Goal: Share content: Share content

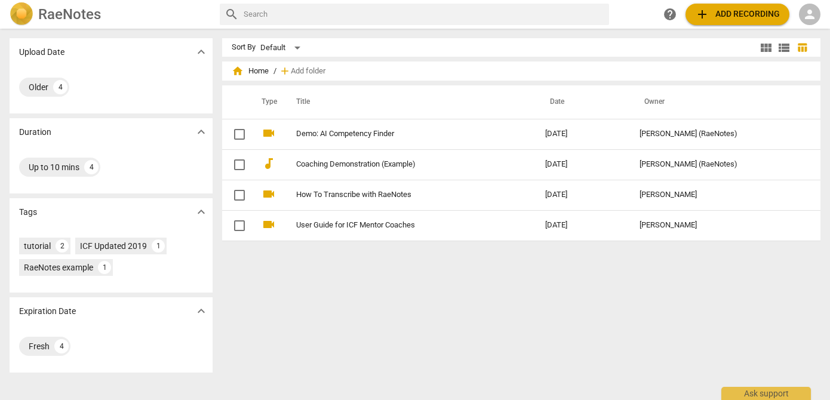
click at [710, 15] on span "add Add recording" at bounding box center [737, 14] width 85 height 14
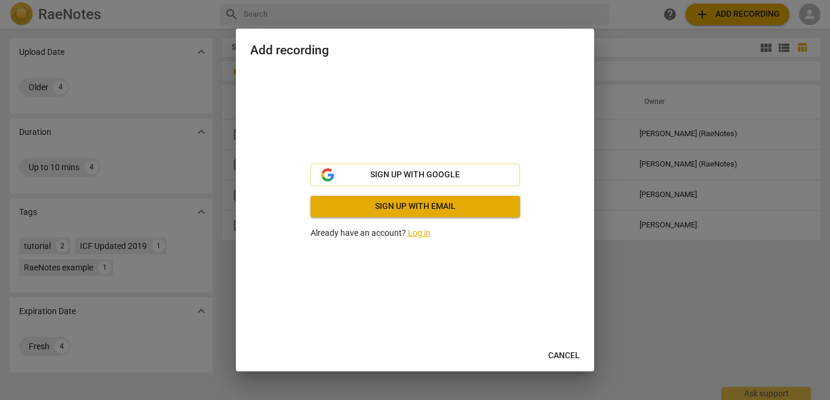
click at [440, 208] on span "Sign up with email" at bounding box center [415, 207] width 191 height 12
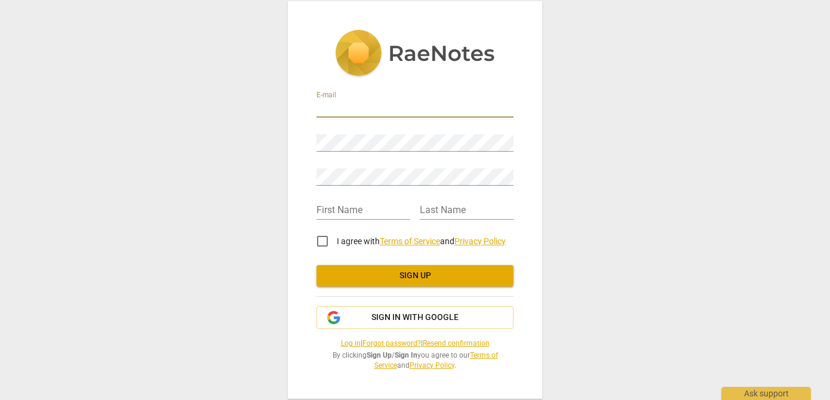
click at [403, 113] on input "email" at bounding box center [415, 108] width 197 height 17
type input "[PERSON_NAME][DOMAIN_NAME][EMAIL_ADDRESS][DOMAIN_NAME]"
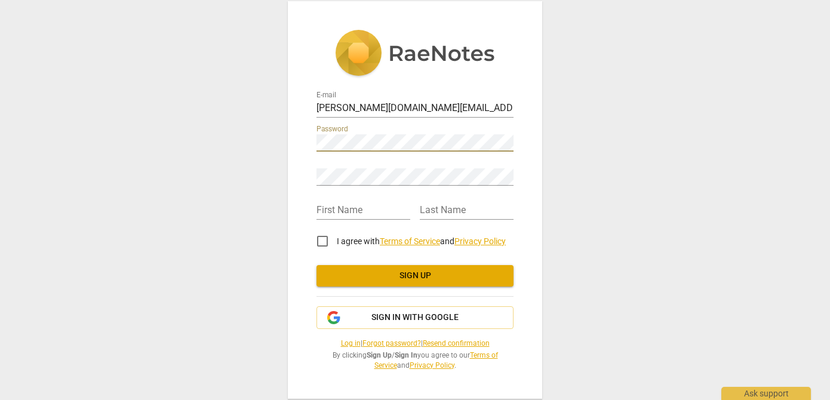
click at [259, 139] on div "E-mail [PERSON_NAME][DOMAIN_NAME][EMAIL_ADDRESS][DOMAIN_NAME] Password Retype P…" at bounding box center [415, 200] width 830 height 400
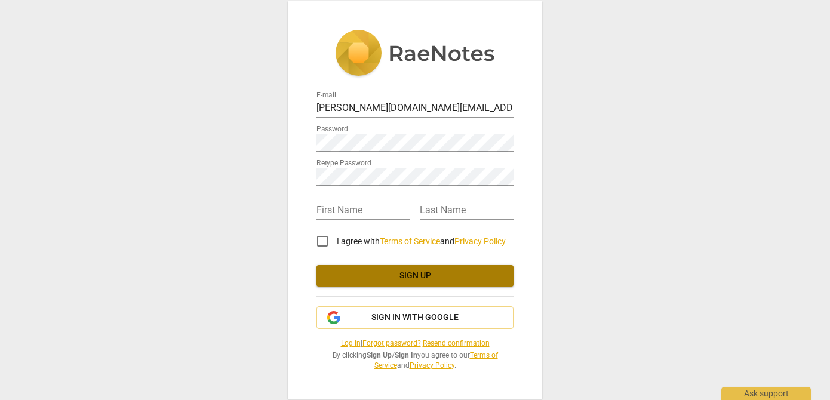
click at [395, 277] on span "Sign up" at bounding box center [415, 276] width 178 height 12
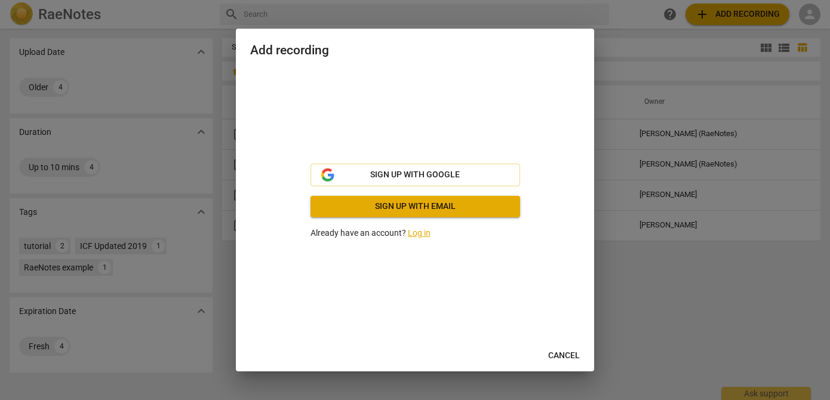
click at [418, 234] on link "Log in" at bounding box center [419, 233] width 23 height 10
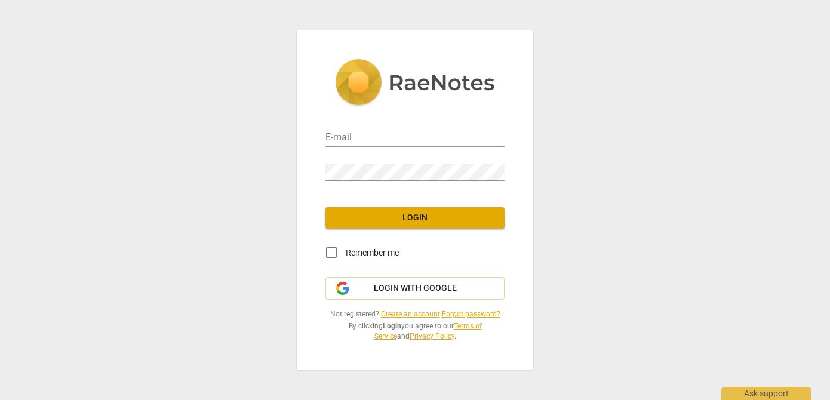
type input "[PERSON_NAME][DOMAIN_NAME][EMAIL_ADDRESS][DOMAIN_NAME]"
click at [415, 217] on span "Login" at bounding box center [415, 218] width 160 height 12
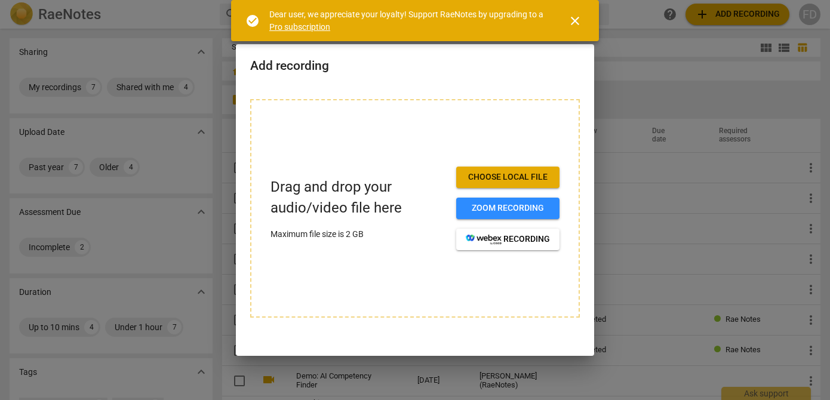
click at [527, 176] on span "Choose local file" at bounding box center [508, 177] width 84 height 12
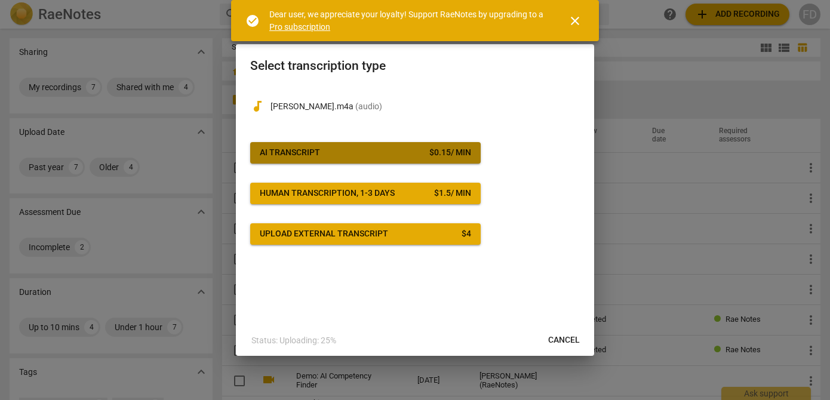
click at [367, 150] on span "AI Transcript $ 0.15 / min" at bounding box center [365, 153] width 211 height 12
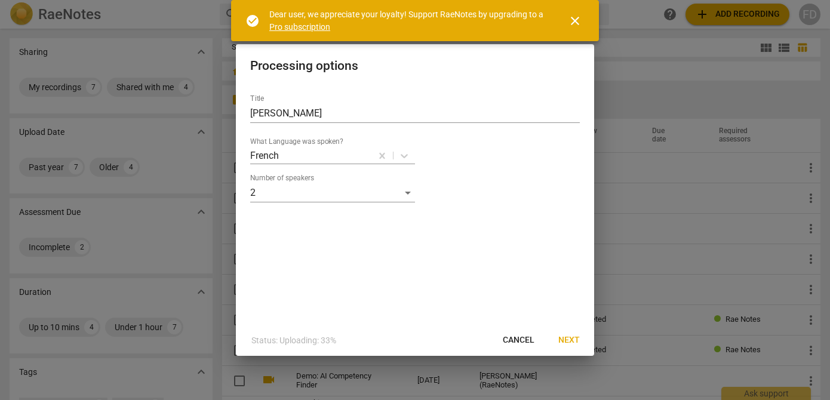
click at [576, 339] on span "Next" at bounding box center [569, 340] width 22 height 12
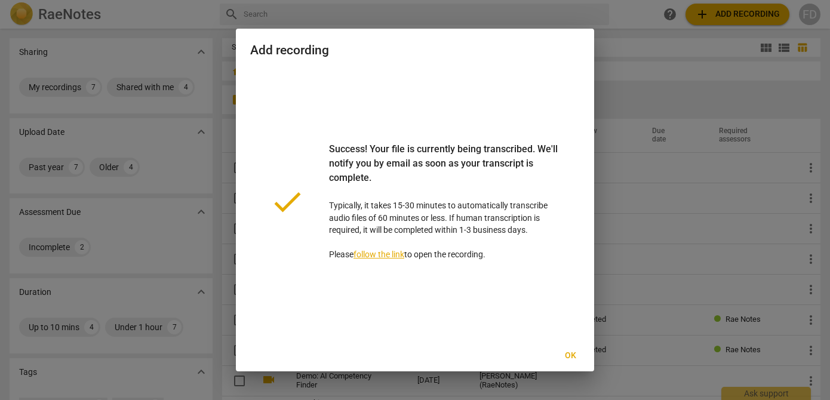
click at [576, 350] on span "Ok" at bounding box center [570, 356] width 19 height 12
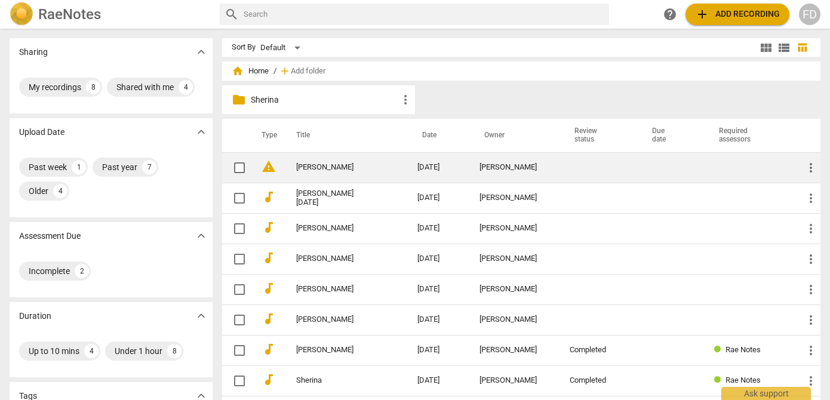
click at [268, 160] on span "warning" at bounding box center [269, 166] width 14 height 14
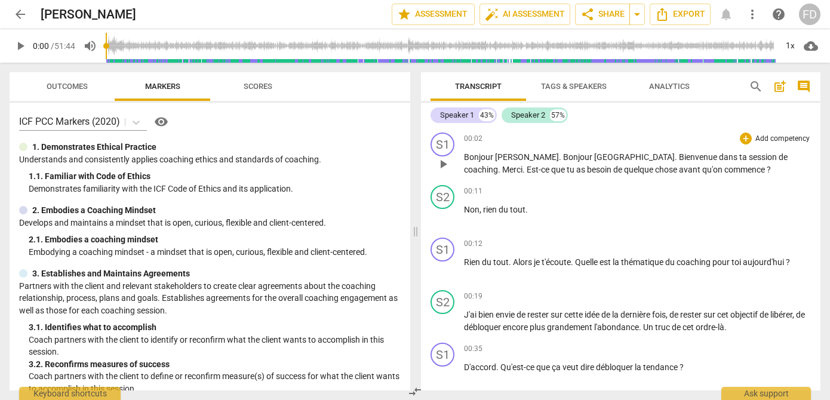
click at [563, 155] on span "Bonjour" at bounding box center [578, 157] width 31 height 10
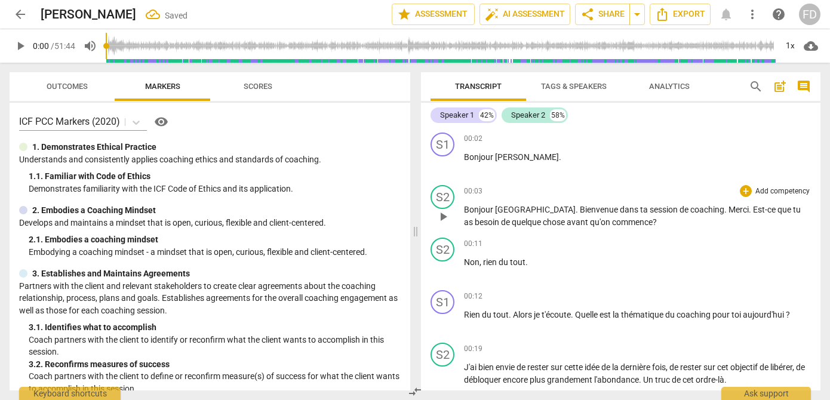
click at [580, 208] on span "Bienvenue" at bounding box center [600, 210] width 40 height 10
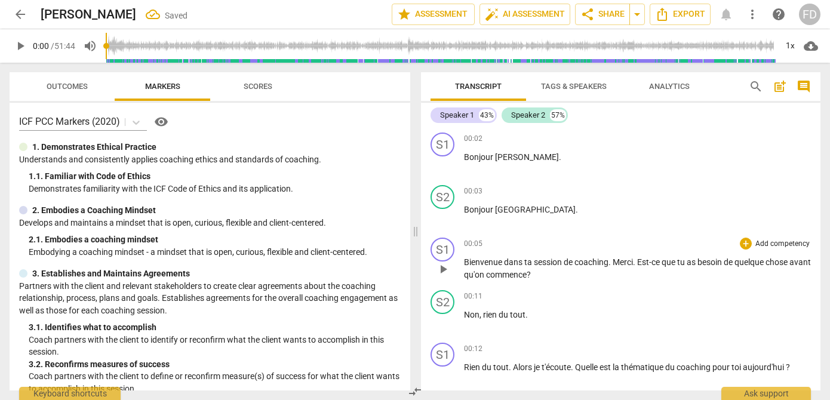
click at [617, 260] on span "Merci" at bounding box center [623, 262] width 20 height 10
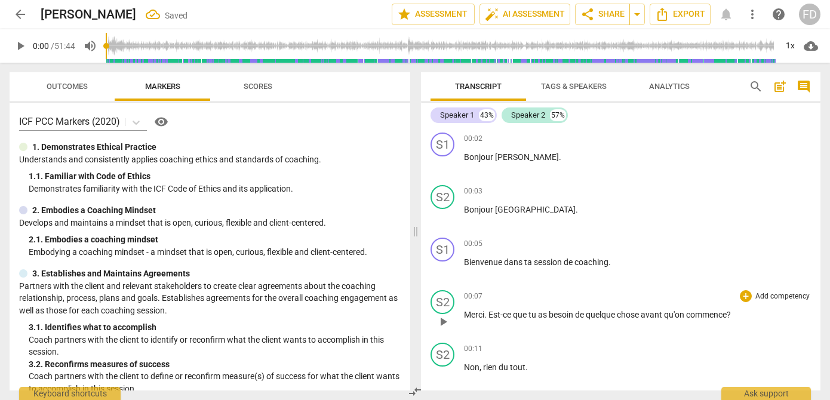
click at [489, 314] on span "Est-ce" at bounding box center [501, 315] width 24 height 10
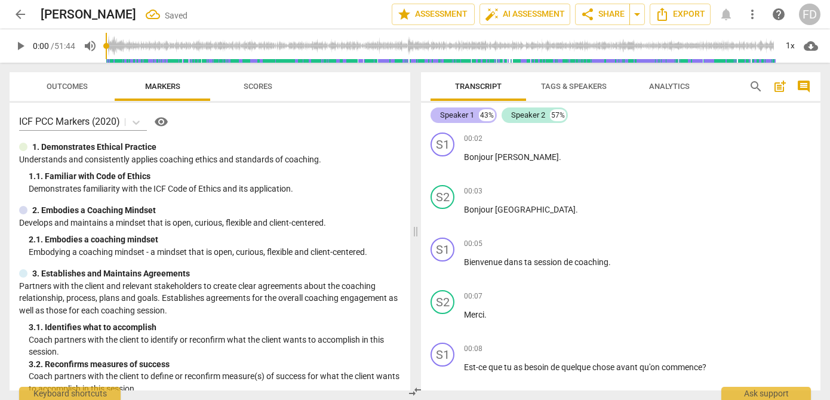
click at [468, 116] on div "Speaker 1" at bounding box center [457, 115] width 34 height 12
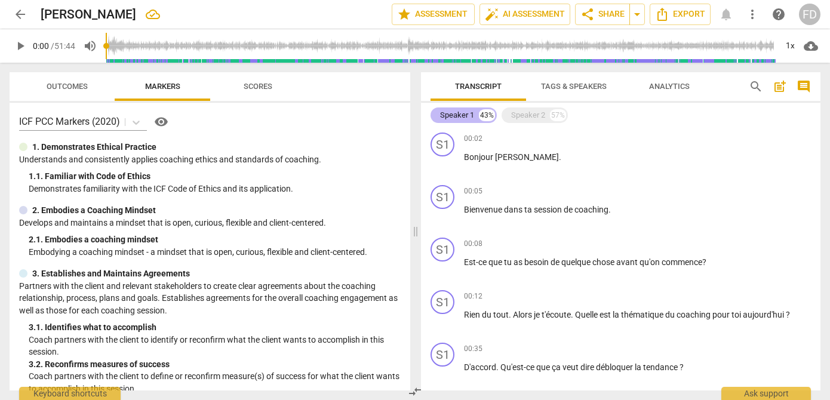
click at [466, 115] on div "Speaker 1" at bounding box center [457, 115] width 34 height 12
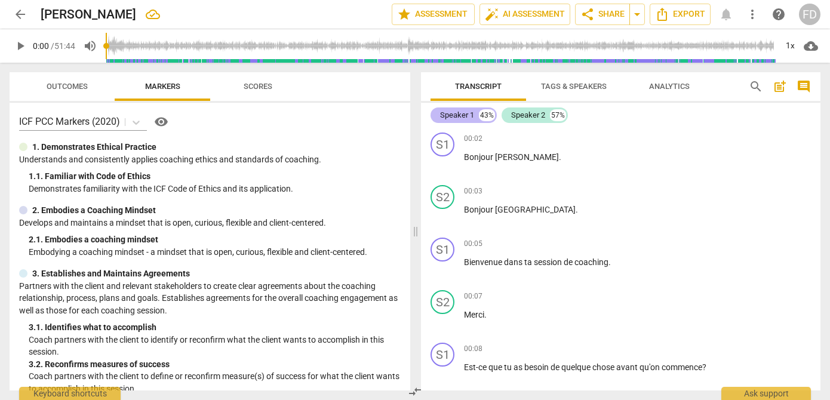
click at [465, 115] on div "Speaker 1" at bounding box center [457, 115] width 34 height 12
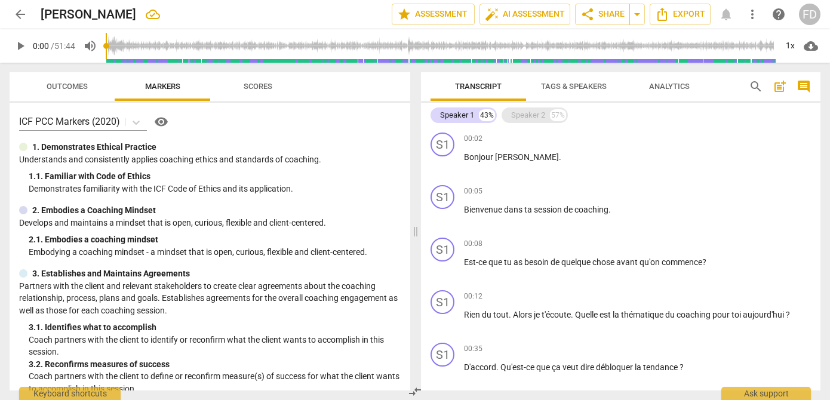
click at [539, 116] on div "Speaker 2" at bounding box center [528, 115] width 34 height 12
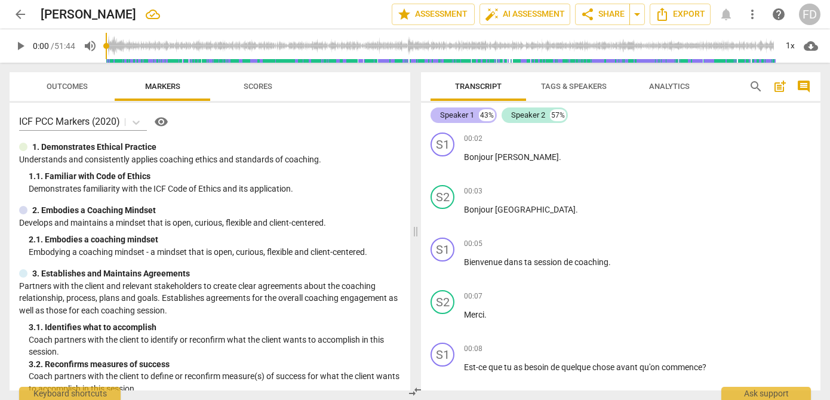
click at [459, 118] on div "Speaker 1" at bounding box center [457, 115] width 34 height 12
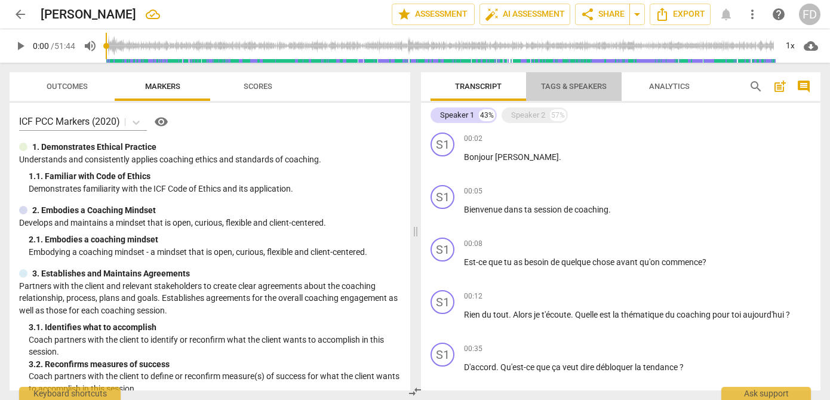
click at [605, 91] on span "Tags & Speakers" at bounding box center [574, 87] width 94 height 16
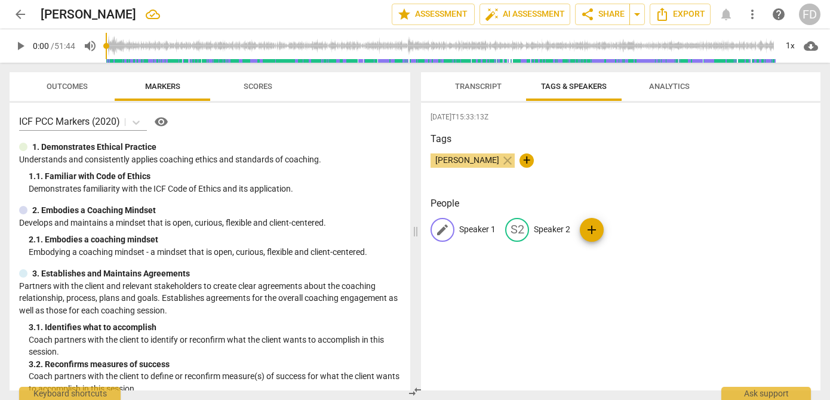
click at [474, 228] on p "Speaker 1" at bounding box center [477, 229] width 36 height 13
click at [470, 231] on input "Fllorence" at bounding box center [507, 229] width 96 height 19
type input "[GEOGRAPHIC_DATA]"
click at [618, 231] on p "Speaker 2" at bounding box center [630, 229] width 36 height 13
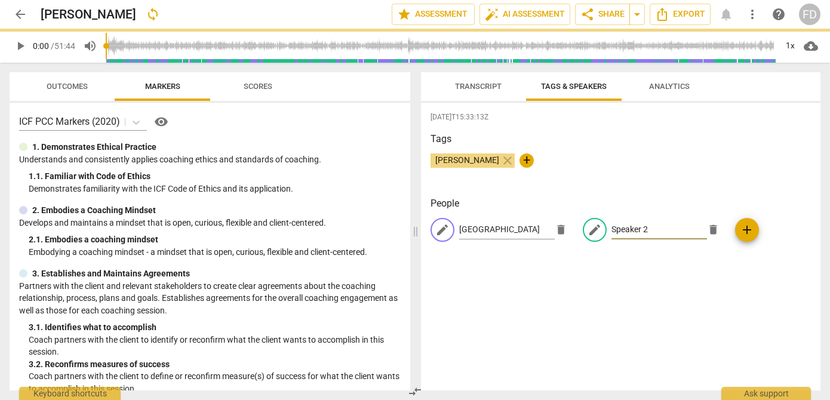
click at [618, 231] on input "Speaker 2" at bounding box center [660, 229] width 96 height 19
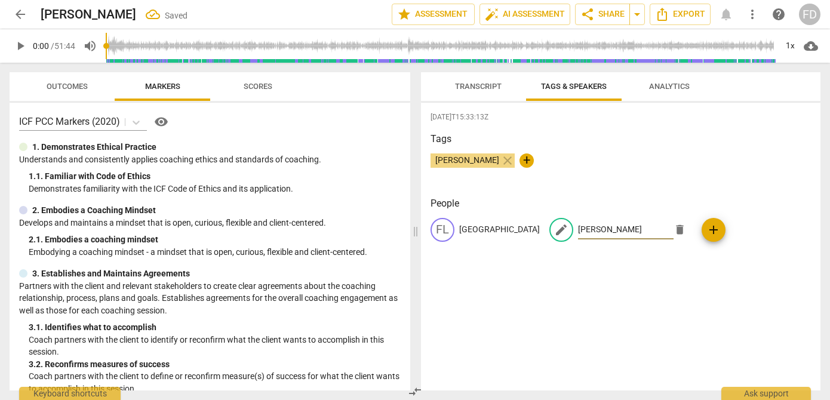
type input "[PERSON_NAME]"
click at [678, 296] on div "[DATE]T15:33:13Z Tags [PERSON_NAME] close + People FL [PERSON_NAME] edit [PERSO…" at bounding box center [621, 247] width 400 height 288
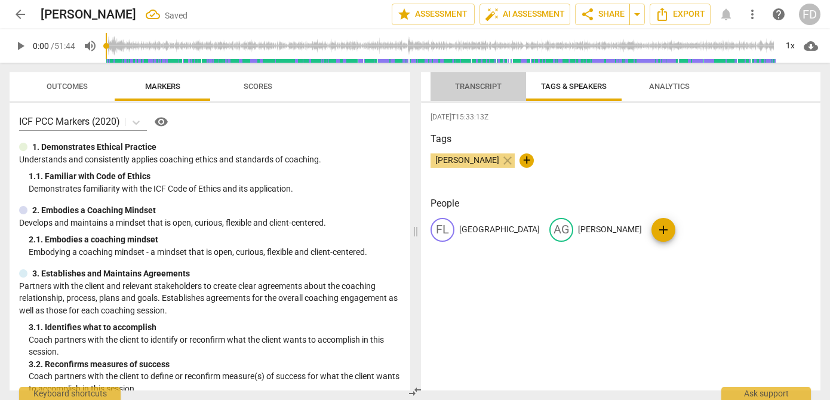
click at [481, 87] on span "Transcript" at bounding box center [478, 86] width 47 height 9
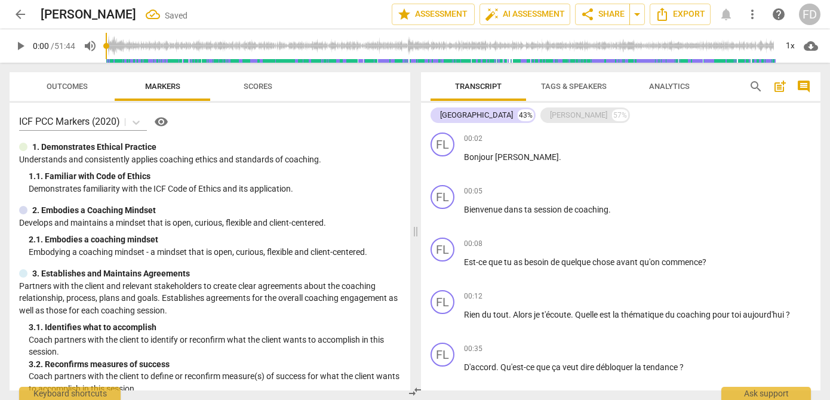
click at [550, 110] on div "[PERSON_NAME]" at bounding box center [578, 115] width 57 height 12
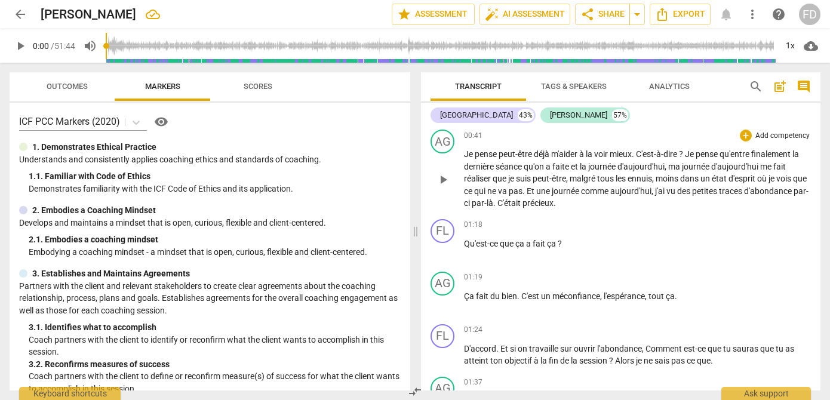
scroll to position [475, 0]
click at [636, 155] on span "." at bounding box center [634, 156] width 4 height 10
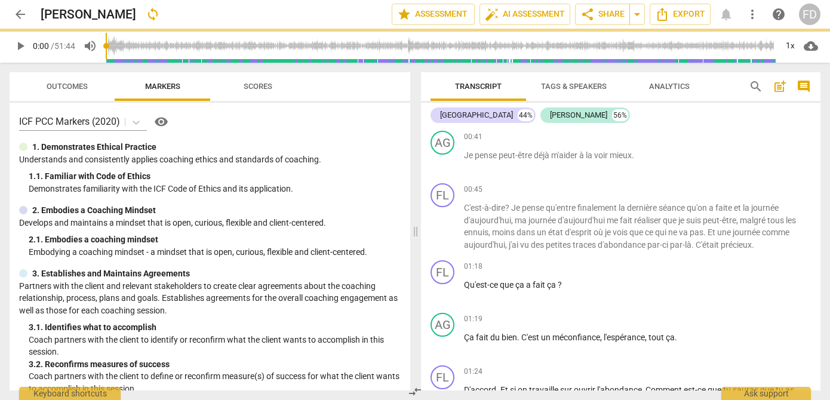
scroll to position [515, 0]
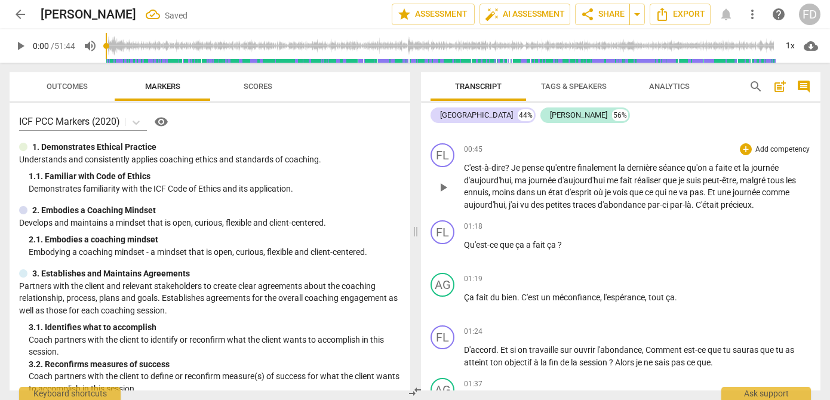
click at [514, 167] on span "Je" at bounding box center [516, 168] width 11 height 10
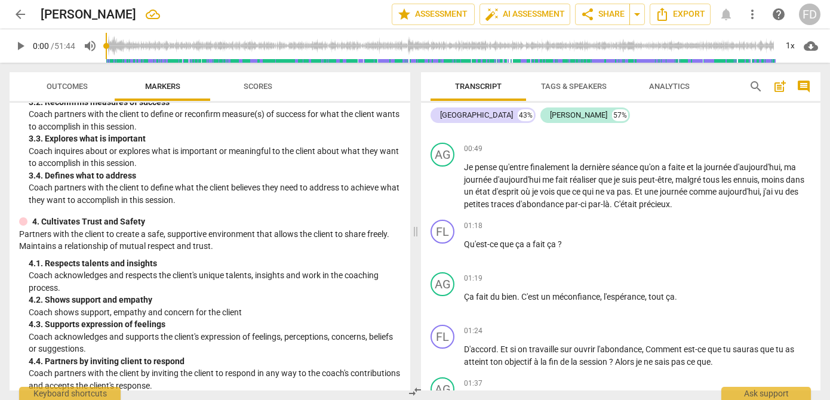
scroll to position [0, 0]
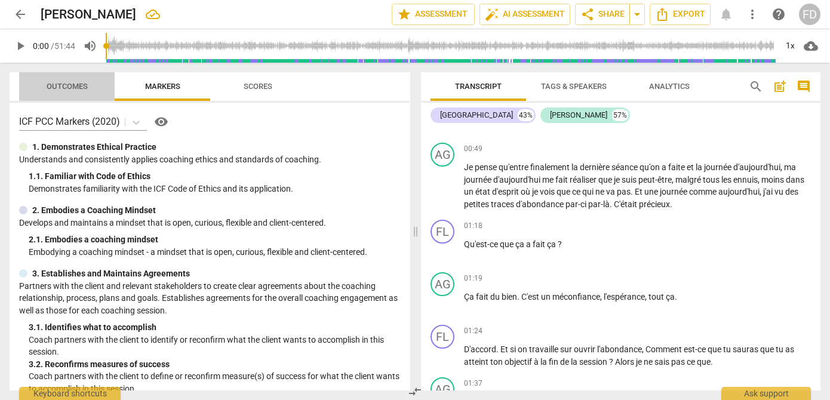
click at [67, 88] on span "Outcomes" at bounding box center [67, 86] width 41 height 9
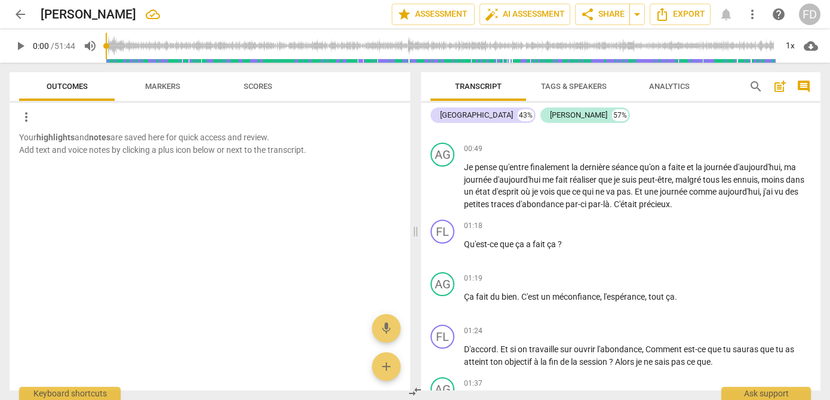
click at [171, 82] on span "Markers" at bounding box center [162, 86] width 35 height 9
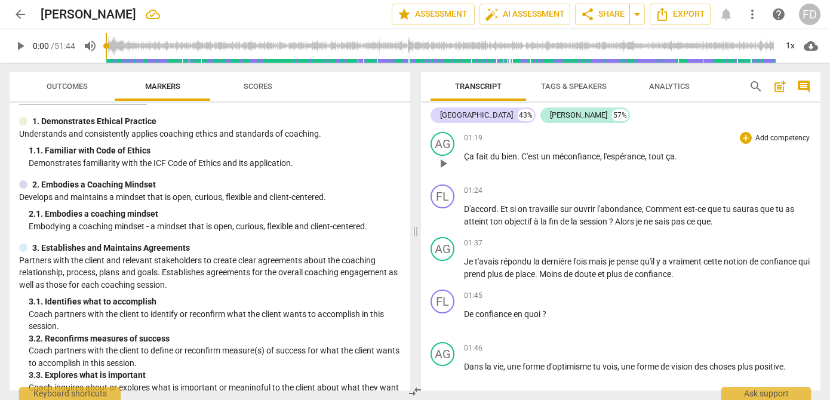
scroll to position [709, 0]
click at [617, 219] on span "Alors" at bounding box center [625, 221] width 21 height 10
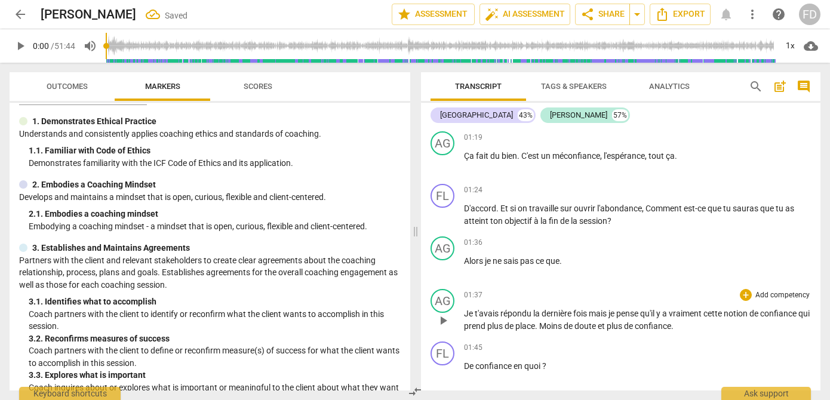
click at [465, 314] on span "Je" at bounding box center [469, 314] width 11 height 10
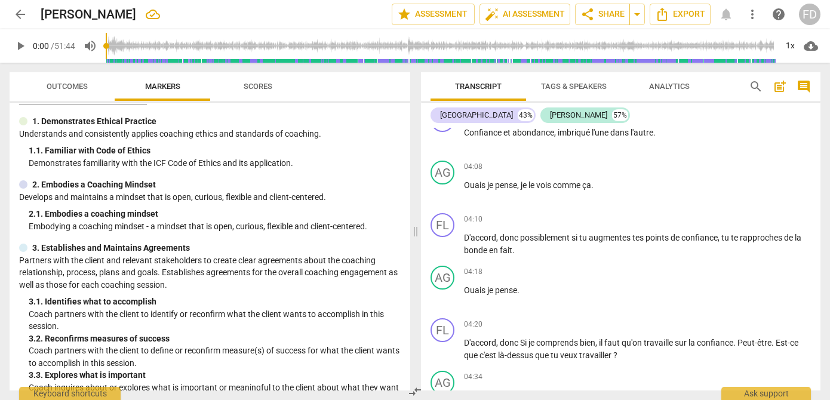
scroll to position [2155, 0]
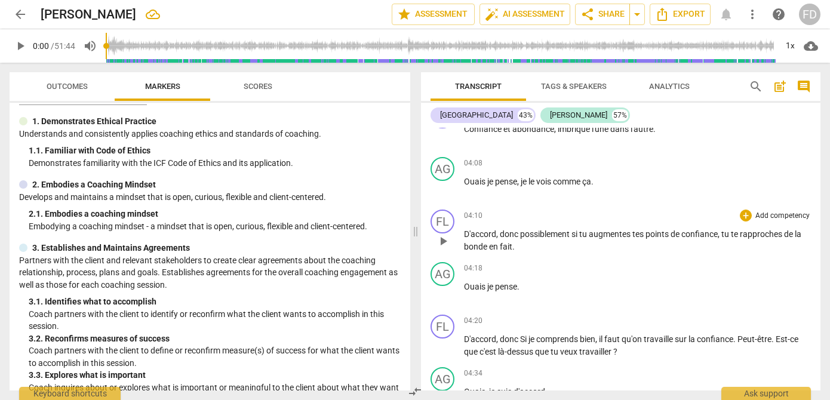
click at [802, 239] on span "la" at bounding box center [798, 234] width 7 height 10
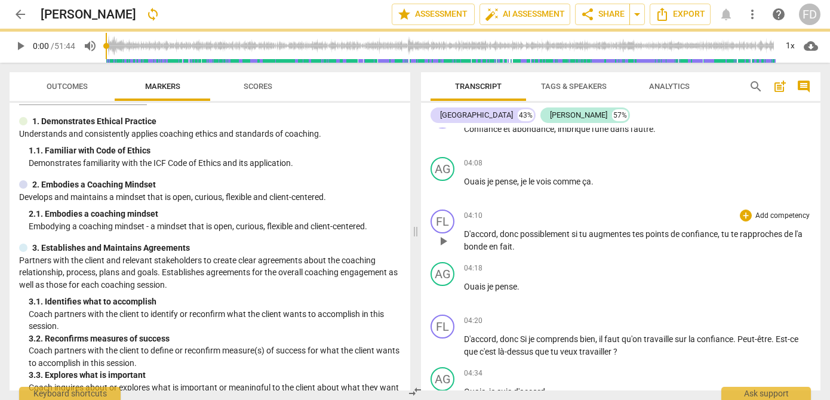
click at [486, 251] on span "bonde" at bounding box center [476, 247] width 25 height 10
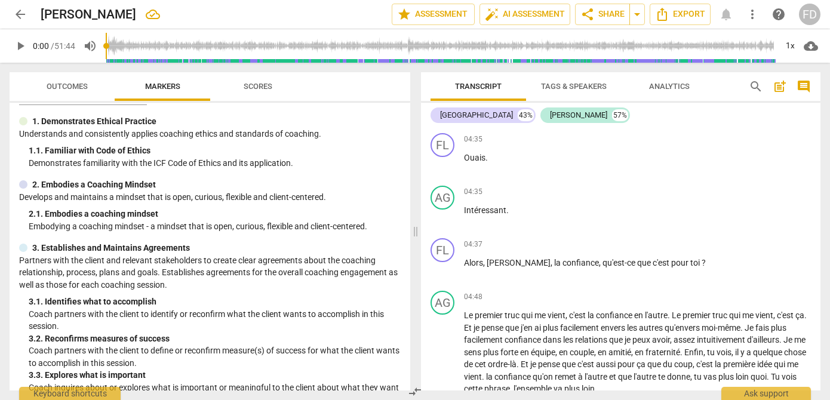
scroll to position [2442, 0]
click at [551, 267] on span "," at bounding box center [553, 262] width 4 height 10
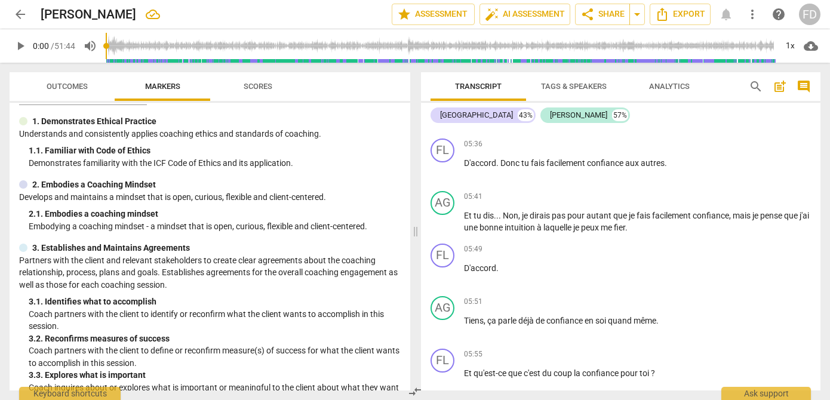
scroll to position [2712, 0]
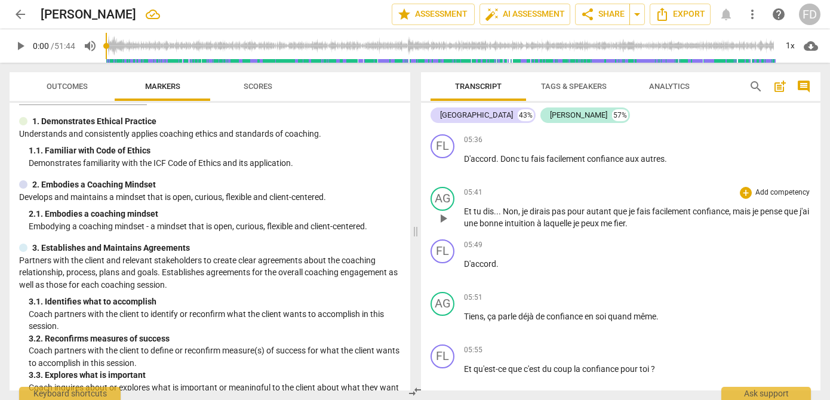
click at [503, 216] on span "Non" at bounding box center [511, 212] width 16 height 10
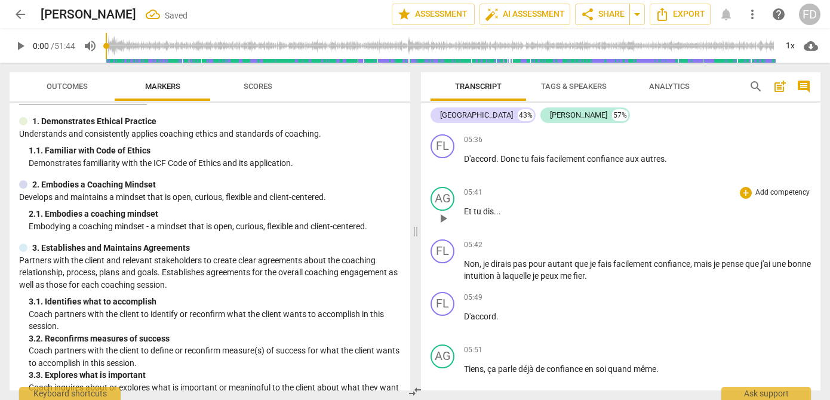
click at [465, 216] on span "Et" at bounding box center [469, 212] width 10 height 10
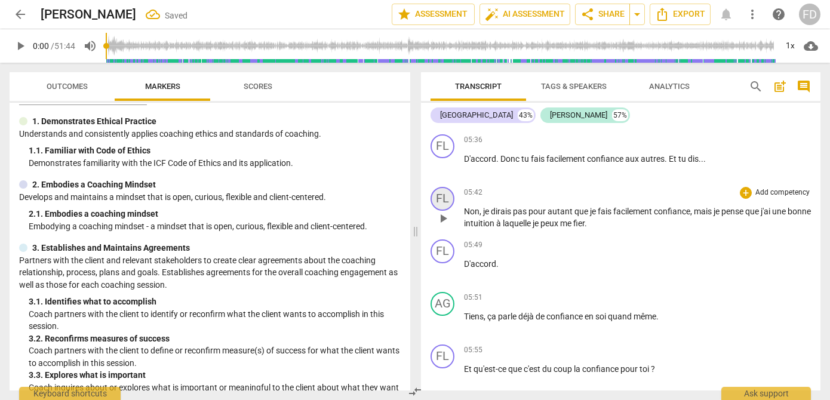
click at [440, 211] on div "FL" at bounding box center [443, 199] width 24 height 24
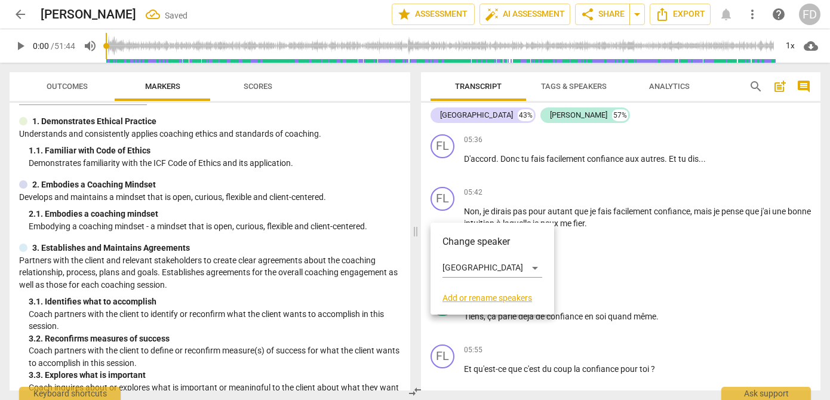
click at [468, 238] on h3 "Change speaker" at bounding box center [493, 242] width 100 height 14
click at [488, 265] on div "[GEOGRAPHIC_DATA]" at bounding box center [493, 268] width 100 height 19
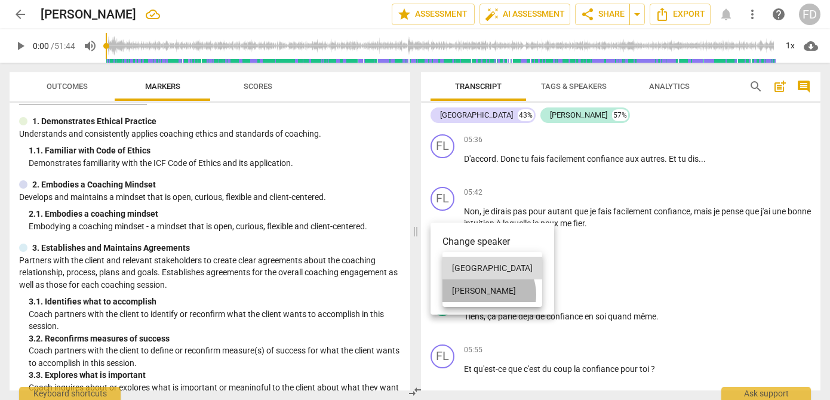
click at [486, 294] on li "[PERSON_NAME]" at bounding box center [493, 291] width 100 height 23
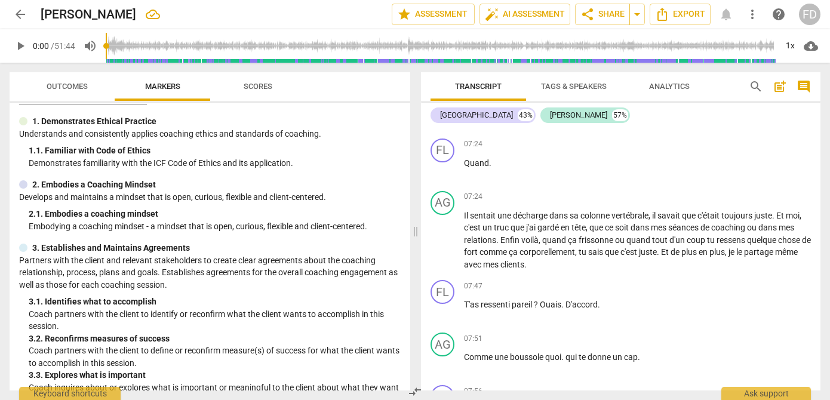
scroll to position [3670, 0]
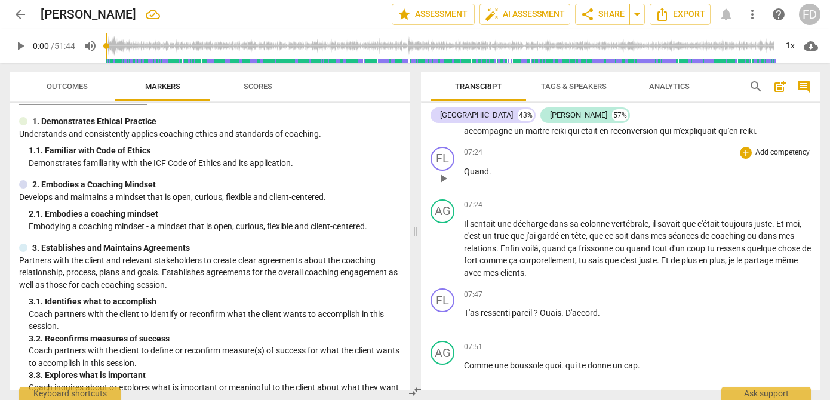
click at [466, 176] on span "Quand" at bounding box center [476, 172] width 25 height 10
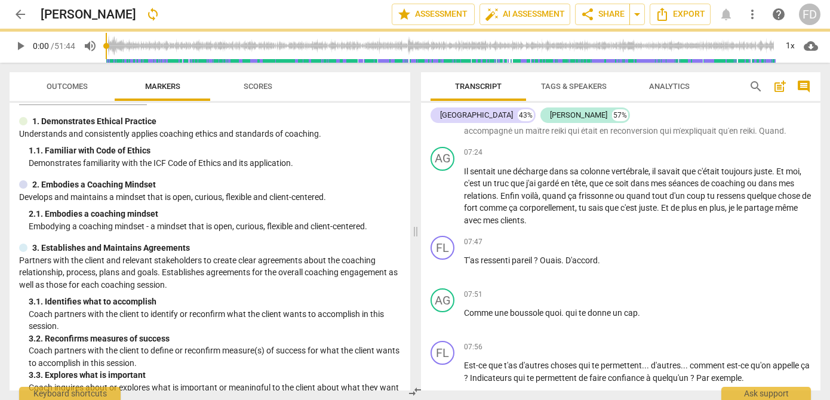
scroll to position [3618, 0]
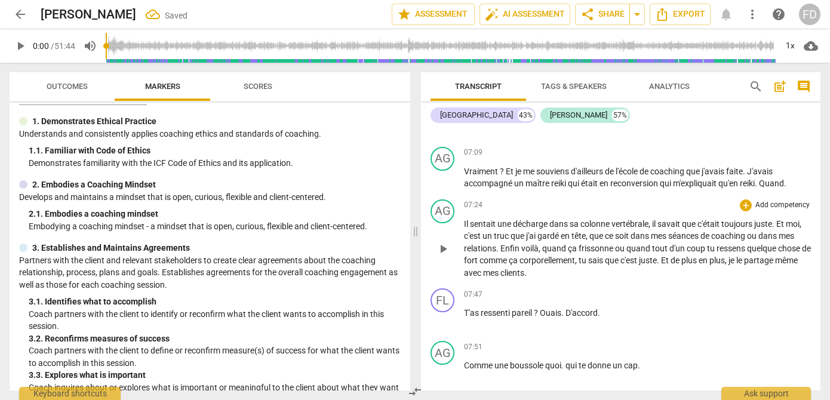
click at [464, 229] on span "Il" at bounding box center [467, 224] width 6 height 10
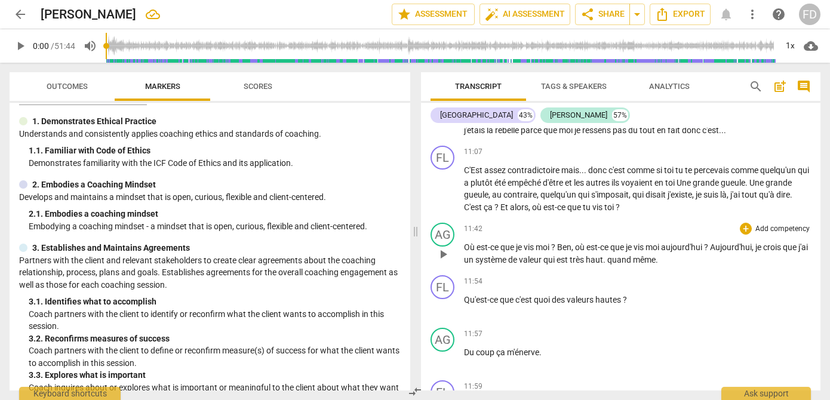
scroll to position [5217, 0]
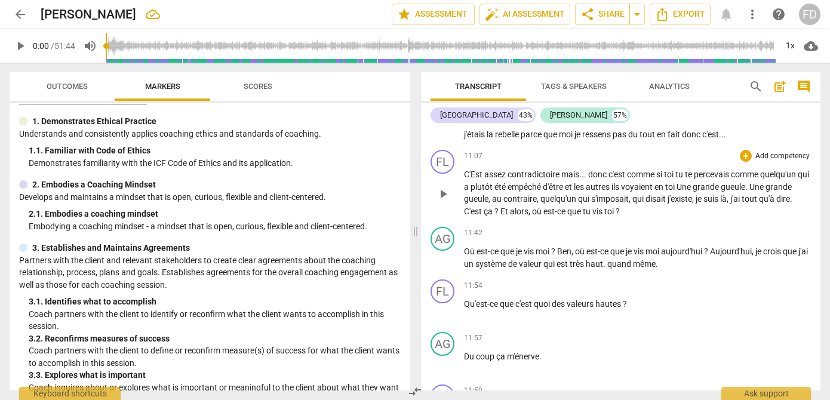
click at [590, 179] on span "donc" at bounding box center [598, 175] width 20 height 10
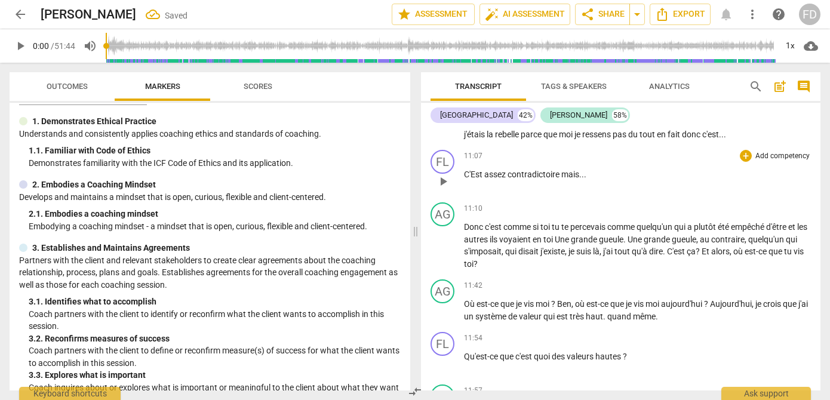
click at [466, 179] on span "C'Est" at bounding box center [474, 175] width 20 height 10
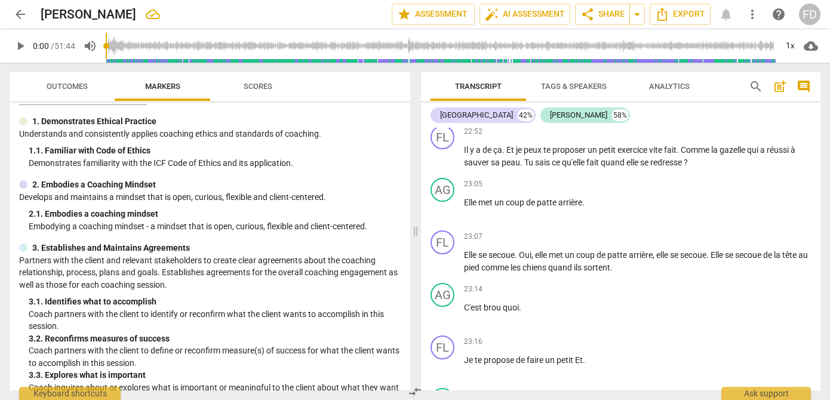
scroll to position [8084, 0]
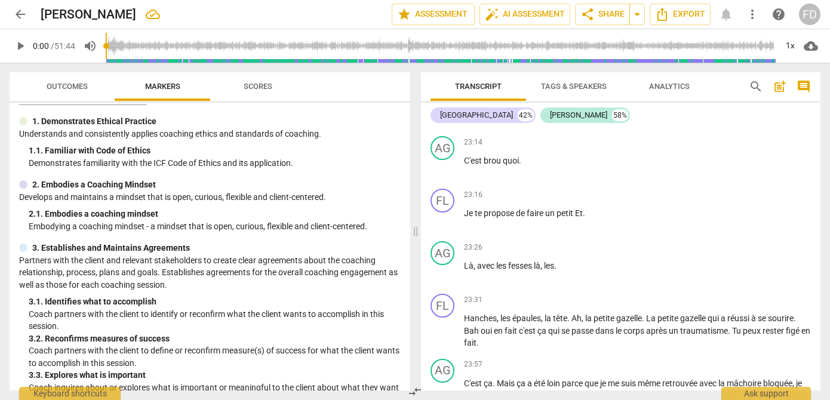
click at [647, 232] on div "23:16 + Add competency keyboard_arrow_right Je te propose de faire un petit Et ." at bounding box center [637, 210] width 347 height 43
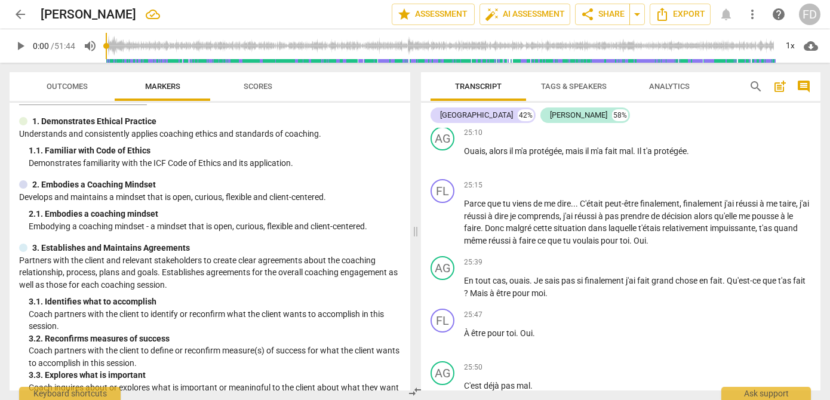
scroll to position [9055, 0]
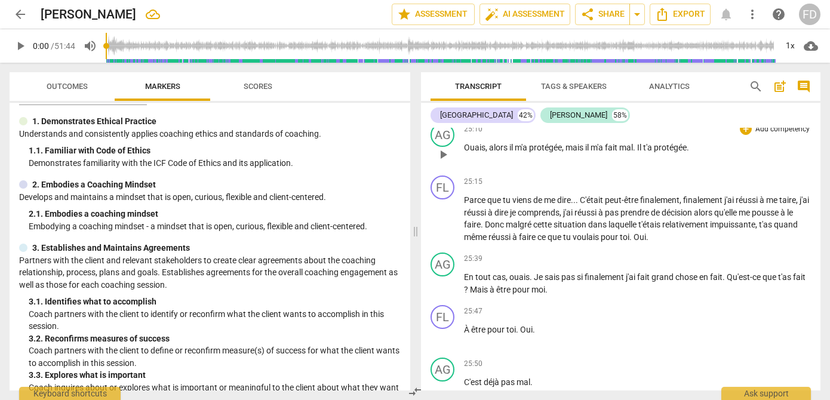
click at [637, 152] on span "." at bounding box center [635, 148] width 4 height 10
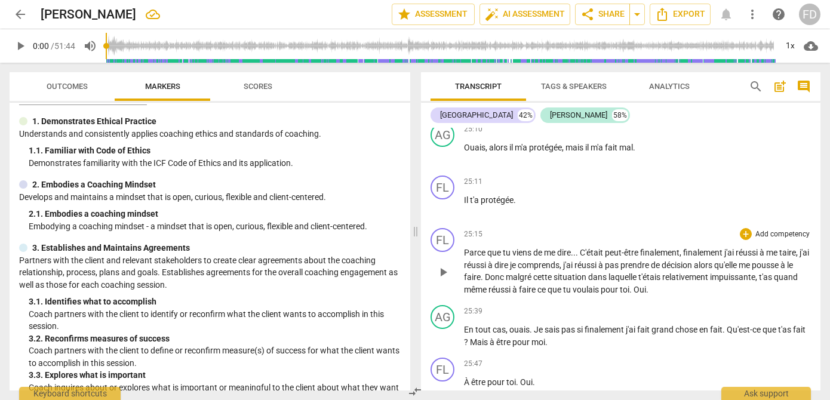
click at [465, 257] on span "Parce" at bounding box center [475, 253] width 23 height 10
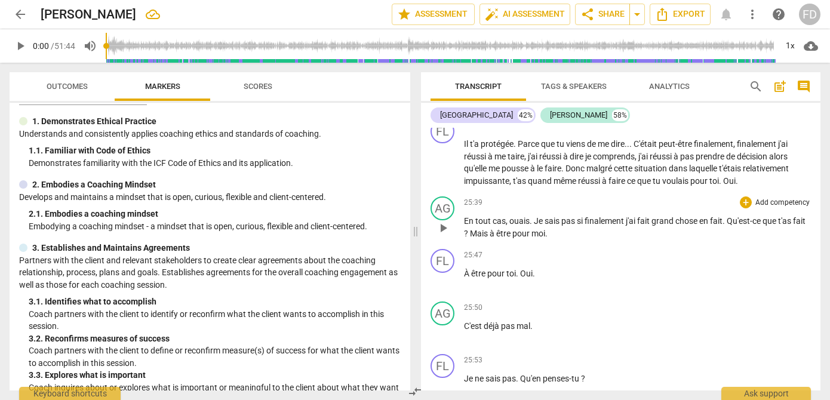
scroll to position [9118, 0]
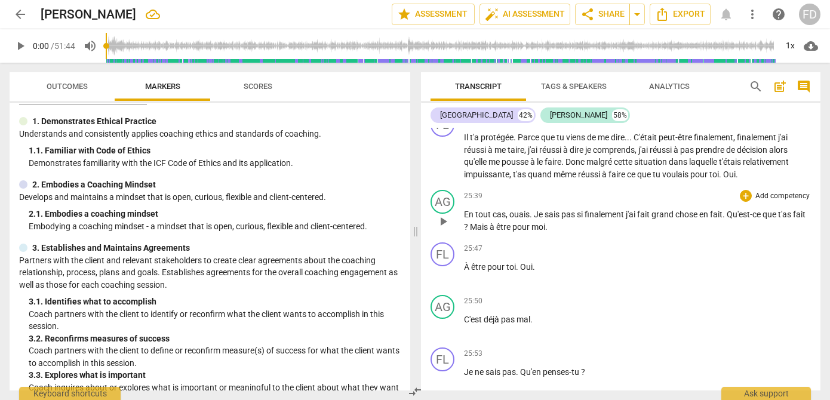
click at [730, 219] on span "Qu'est-ce" at bounding box center [745, 215] width 36 height 10
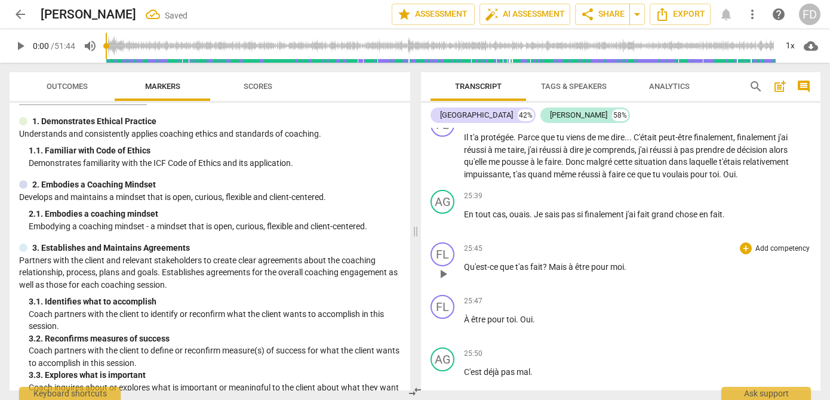
click at [551, 272] on span "Mais" at bounding box center [559, 267] width 20 height 10
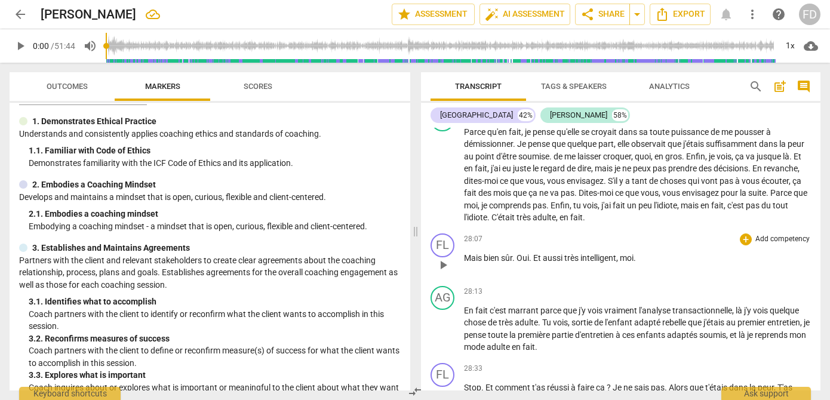
scroll to position [10203, 0]
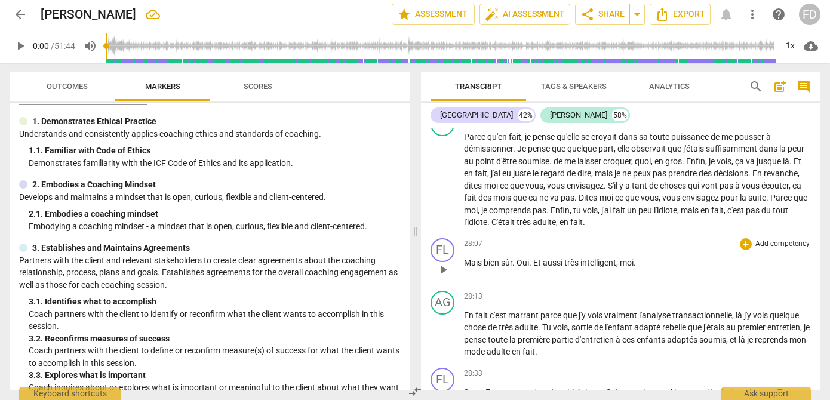
click at [624, 268] on span "moi" at bounding box center [627, 263] width 14 height 10
click at [643, 269] on p "Mais bien sûr . Oui . Et aussi très intelligent , moi ." at bounding box center [637, 263] width 347 height 13
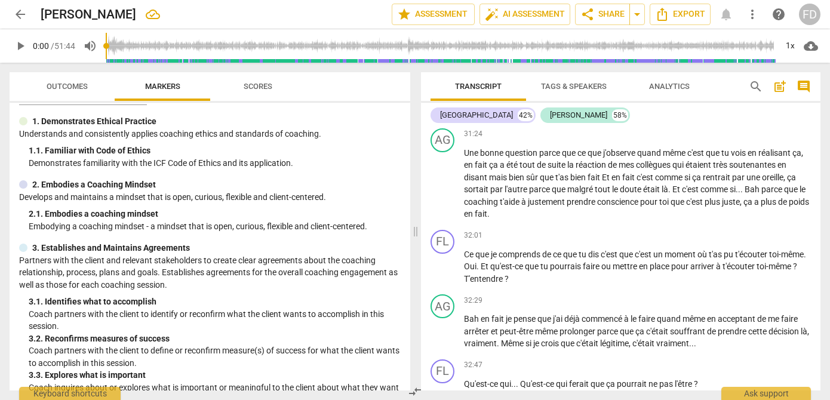
scroll to position [11587, 0]
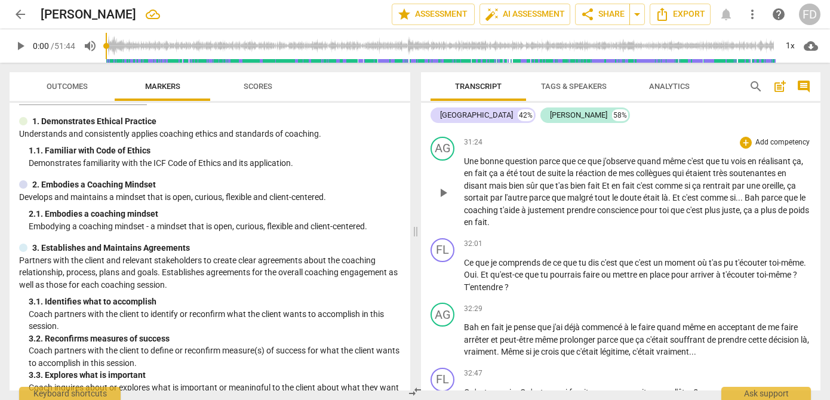
click at [465, 166] on span "Une" at bounding box center [472, 161] width 16 height 10
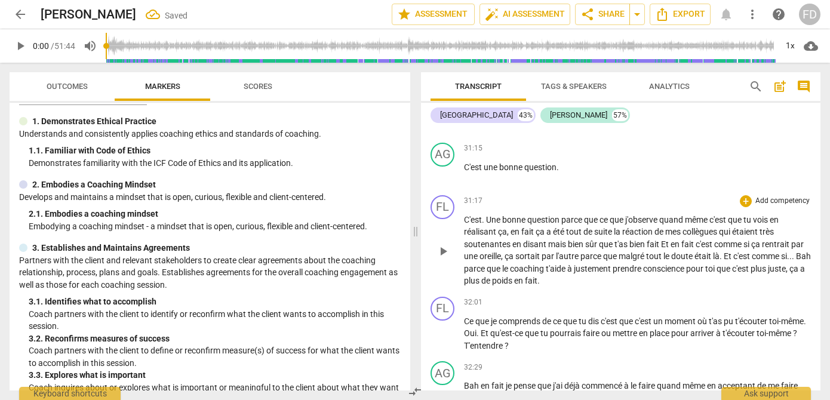
scroll to position [11471, 0]
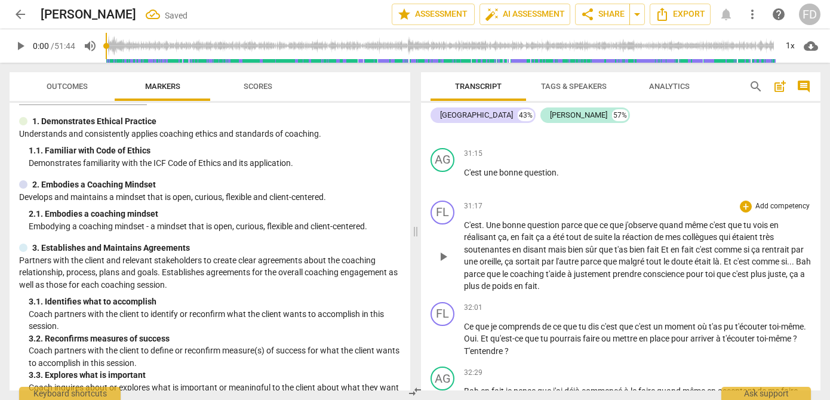
click at [464, 230] on span "C'est" at bounding box center [473, 225] width 18 height 10
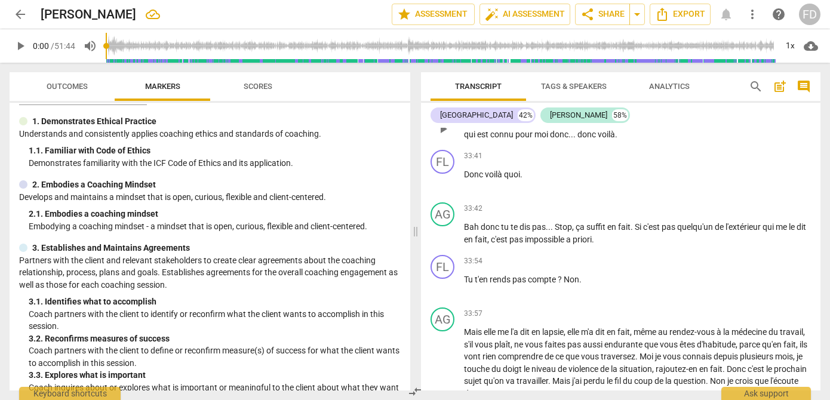
scroll to position [12025, 0]
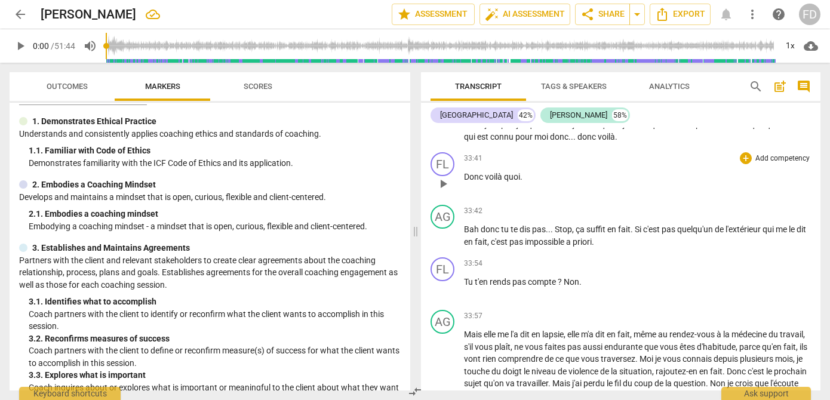
click at [465, 182] on span "Donc" at bounding box center [474, 177] width 21 height 10
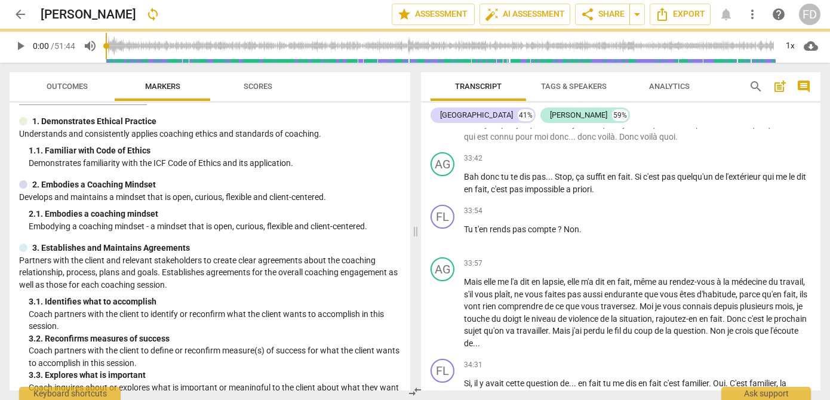
scroll to position [11973, 0]
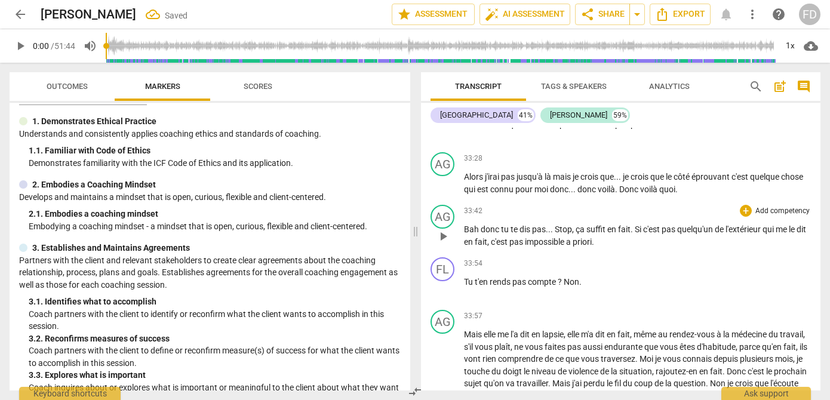
click at [465, 234] on span "Bah" at bounding box center [472, 230] width 17 height 10
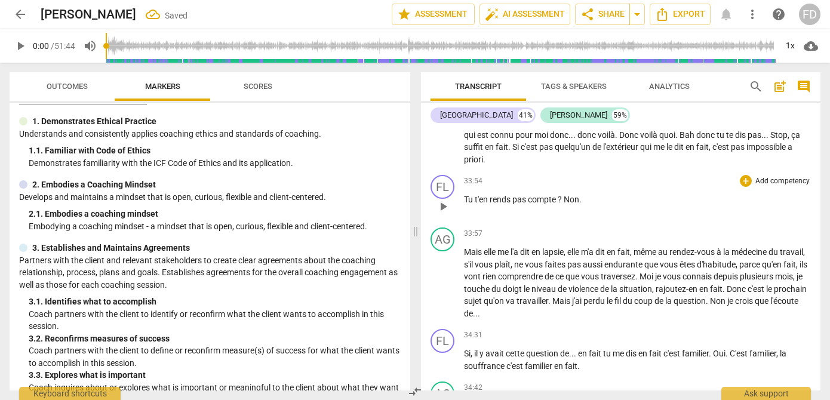
scroll to position [12028, 0]
click at [567, 203] on span "Non" at bounding box center [572, 199] width 16 height 10
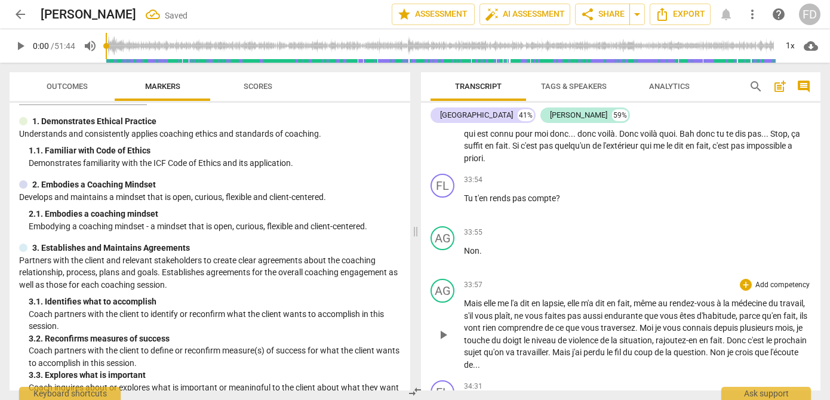
click at [465, 308] on span "Mais" at bounding box center [474, 304] width 20 height 10
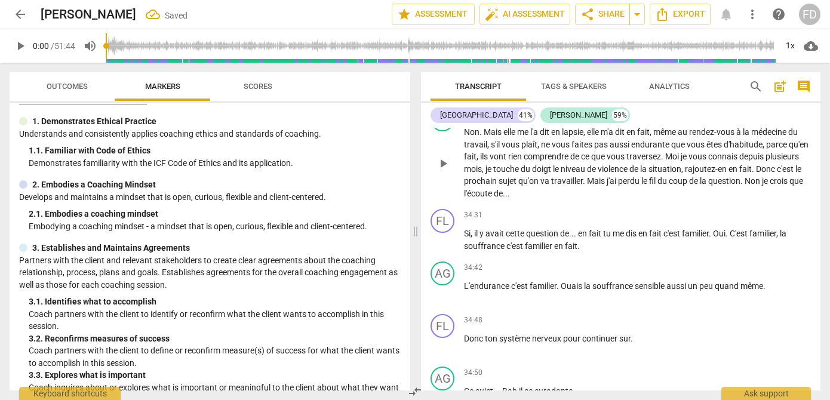
scroll to position [12148, 0]
click at [745, 185] on span "Non" at bounding box center [753, 181] width 17 height 10
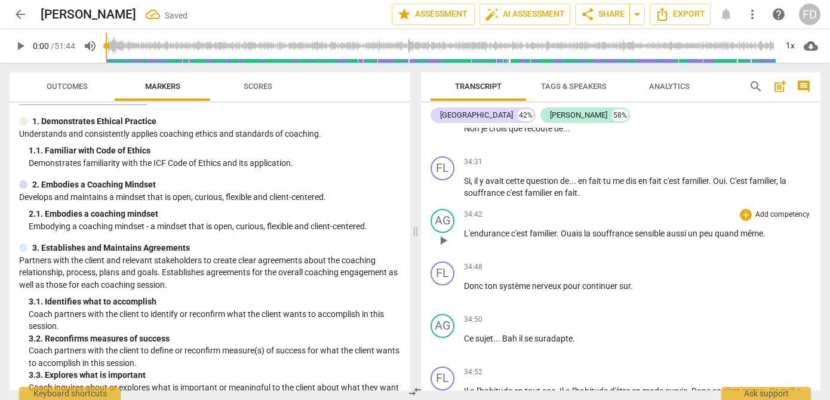
scroll to position [12258, 0]
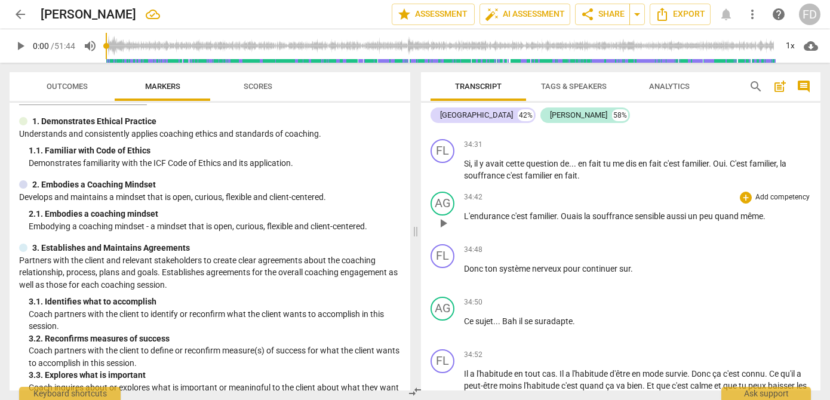
click at [465, 221] on span "L'endurance" at bounding box center [487, 216] width 47 height 10
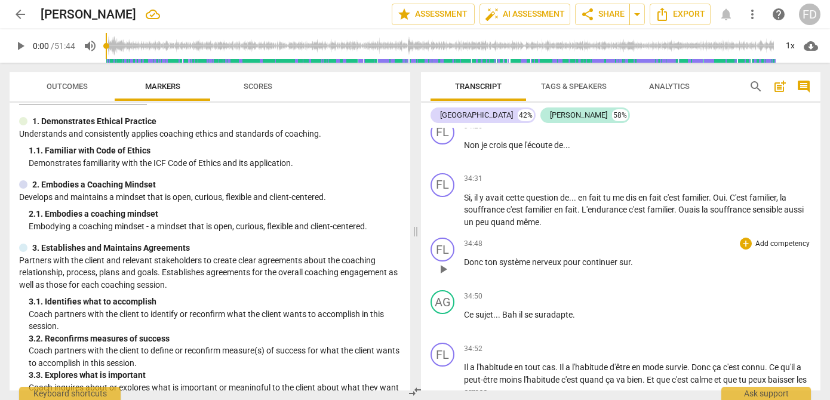
scroll to position [12219, 0]
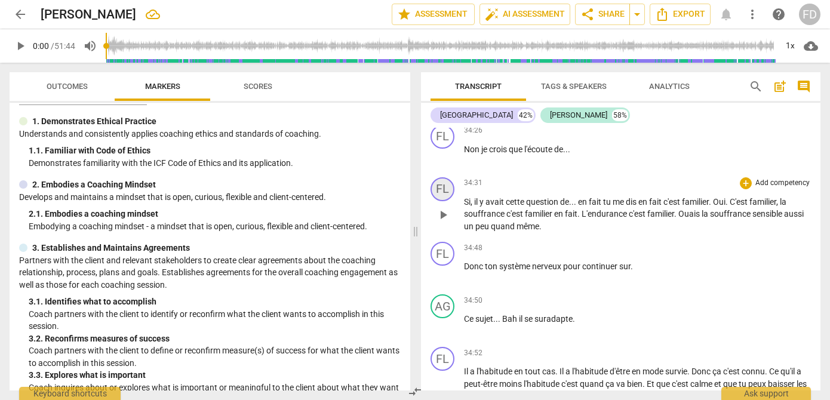
click at [447, 201] on div "FL" at bounding box center [443, 189] width 24 height 24
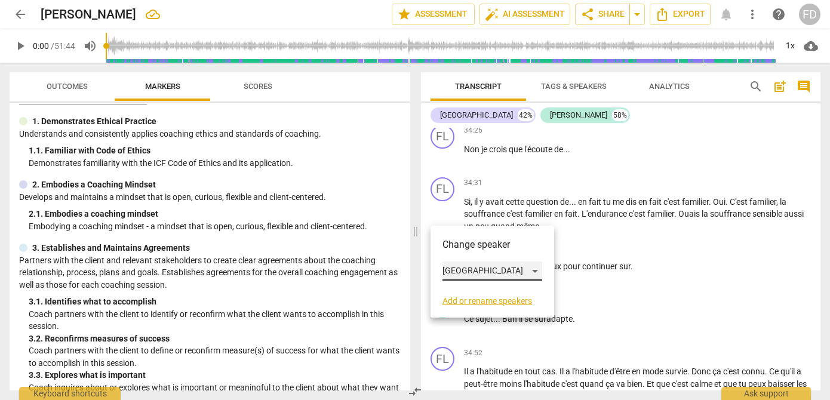
click at [478, 273] on div "[GEOGRAPHIC_DATA]" at bounding box center [493, 271] width 100 height 19
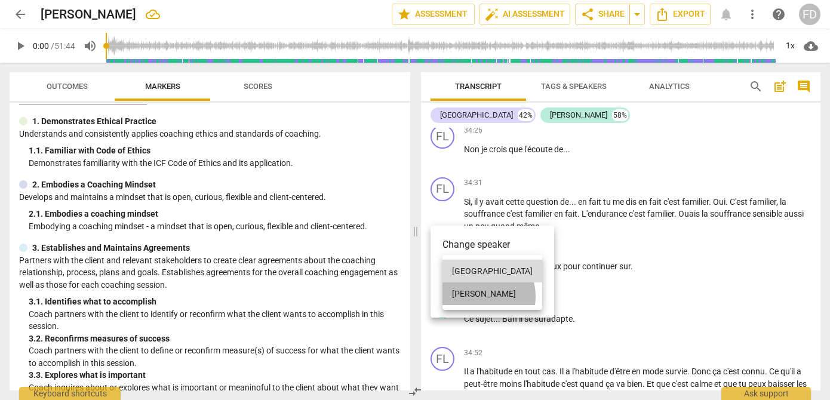
click at [478, 296] on li "[PERSON_NAME]" at bounding box center [493, 294] width 100 height 23
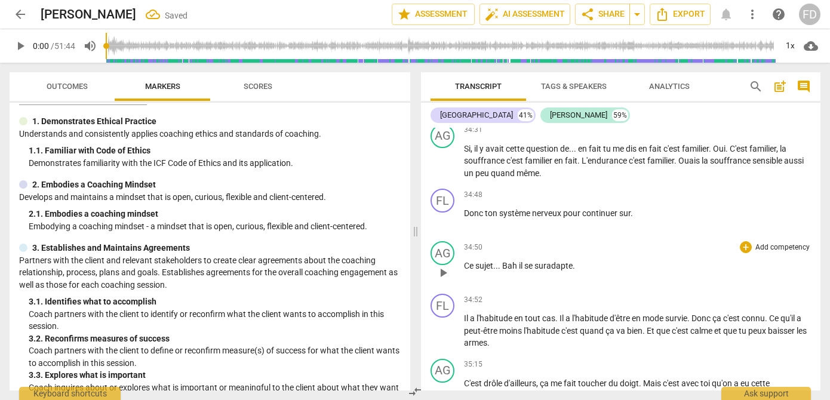
scroll to position [12280, 0]
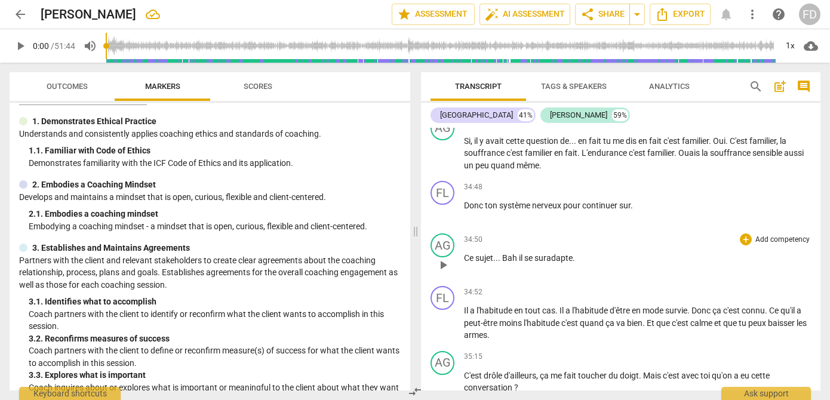
click at [464, 263] on span "Ce" at bounding box center [469, 258] width 11 height 10
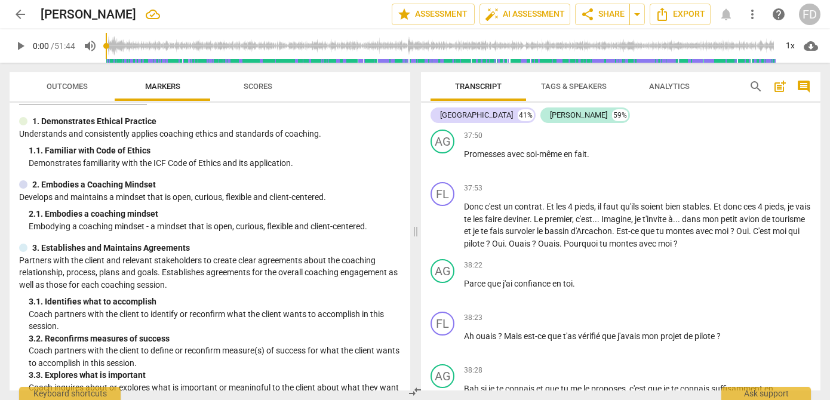
scroll to position [13775, 0]
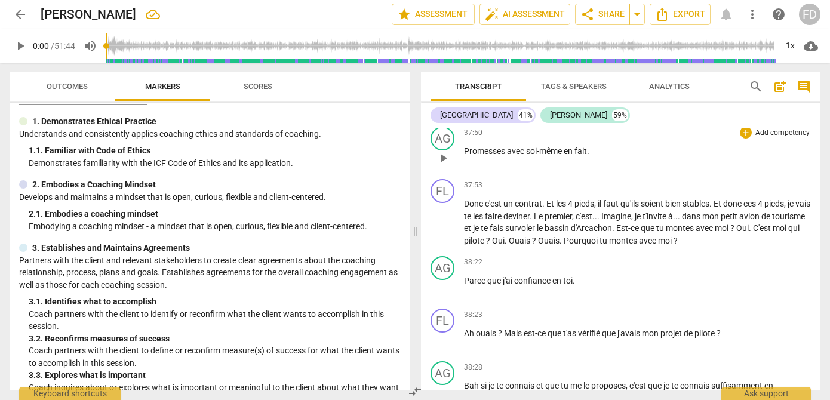
click at [465, 156] on span "Promesses" at bounding box center [485, 151] width 43 height 10
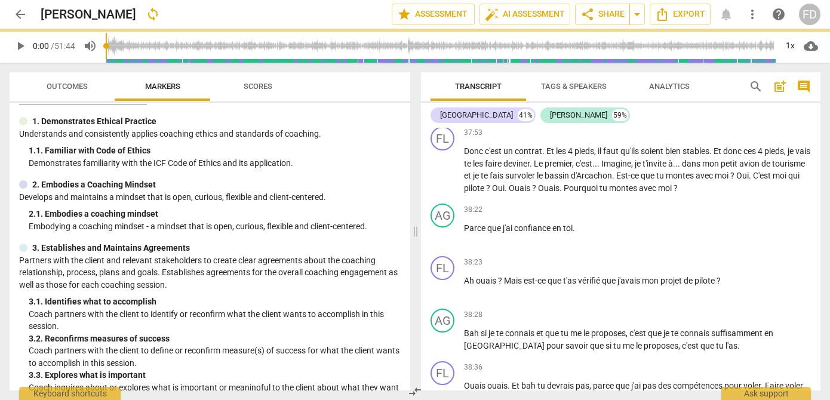
scroll to position [13722, 0]
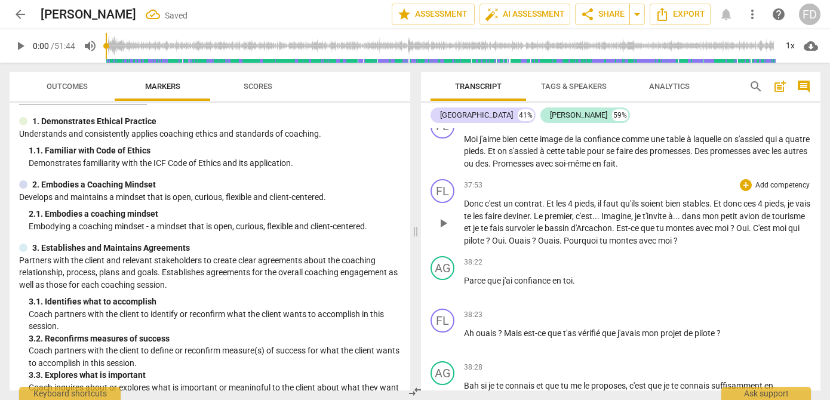
click at [464, 208] on span "Donc" at bounding box center [474, 204] width 21 height 10
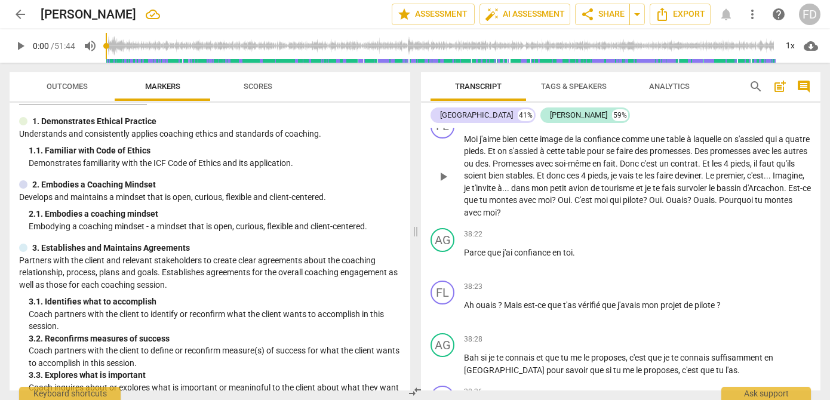
click at [662, 205] on span "Oui" at bounding box center [655, 200] width 13 height 10
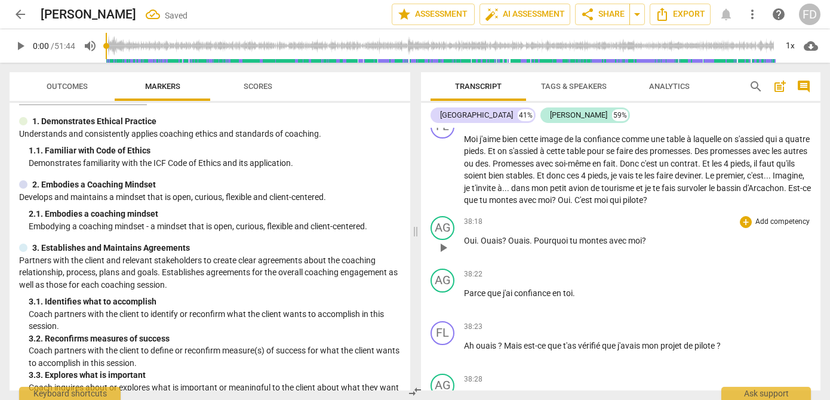
click at [508, 245] on span "Ouais" at bounding box center [519, 241] width 22 height 10
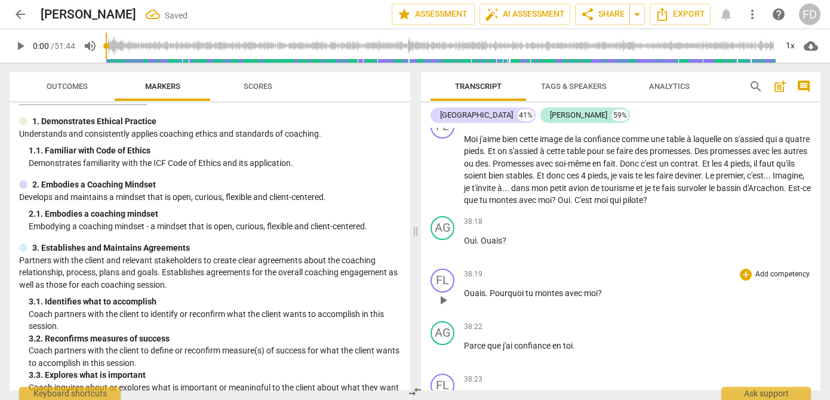
click at [489, 298] on span "." at bounding box center [488, 293] width 4 height 10
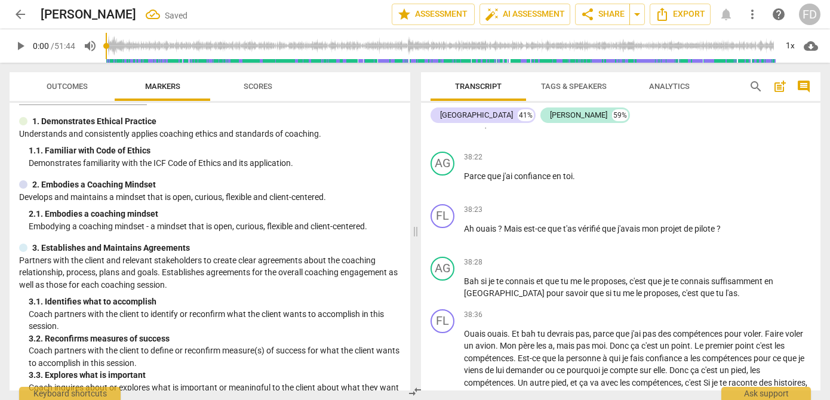
scroll to position [13974, 0]
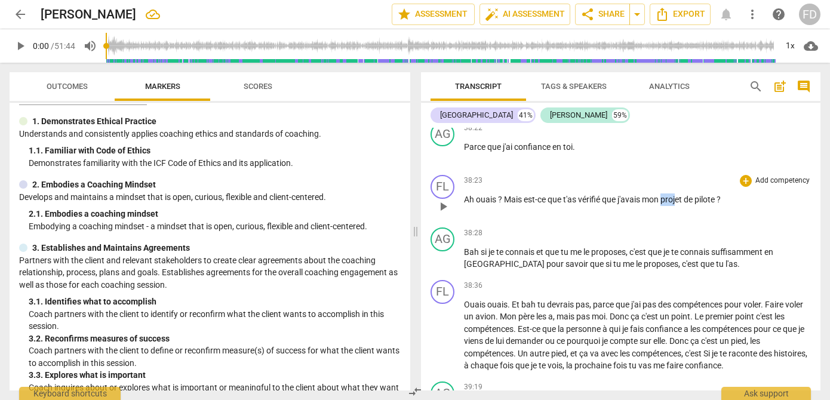
drag, startPoint x: 664, startPoint y: 223, endPoint x: 677, endPoint y: 225, distance: 13.2
click at [677, 204] on span "projet" at bounding box center [672, 200] width 23 height 10
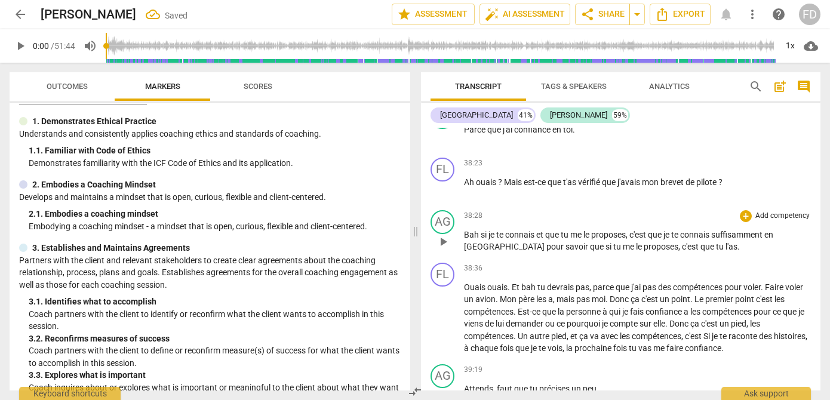
scroll to position [13998, 0]
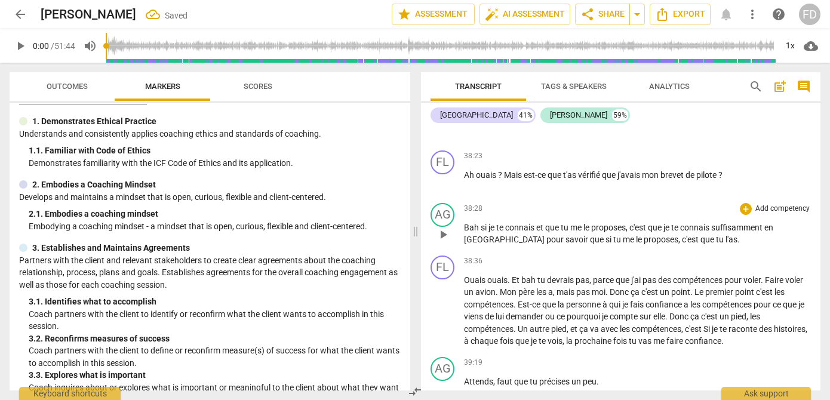
click at [598, 297] on div "38:36 + Add competency keyboard_arrow_right Ouais ouais . Et bah tu devrais pas…" at bounding box center [637, 302] width 347 height 92
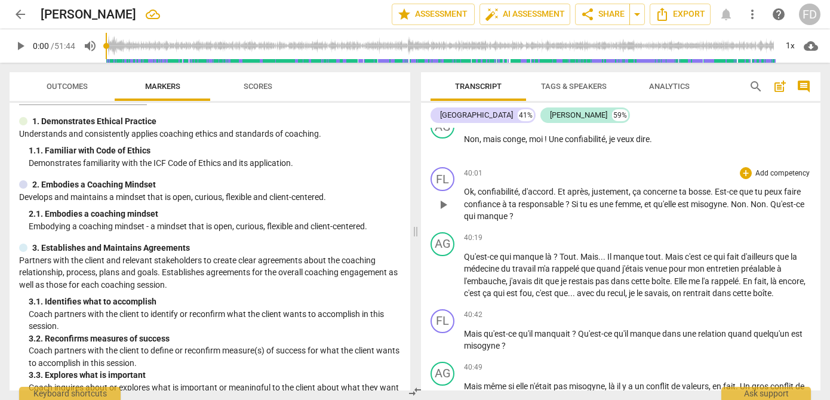
scroll to position [14569, 0]
click at [731, 208] on span "." at bounding box center [729, 203] width 4 height 10
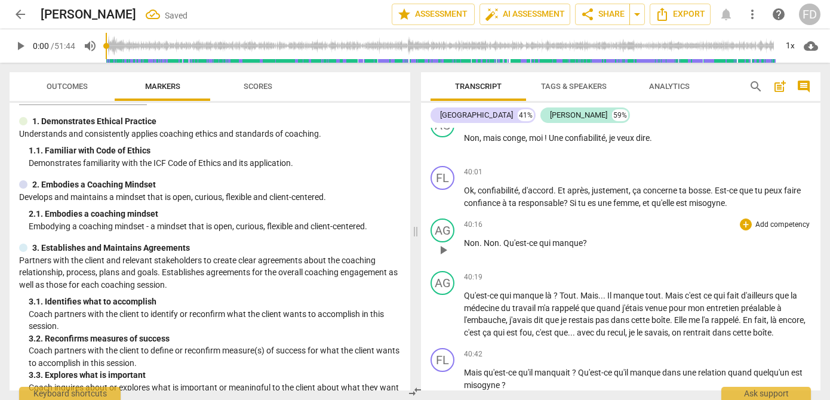
click at [504, 248] on span "Qu'est-ce" at bounding box center [522, 243] width 36 height 10
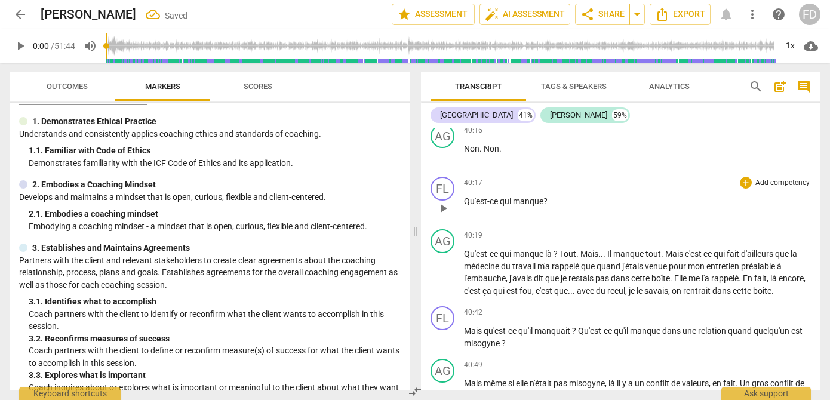
scroll to position [14760, 0]
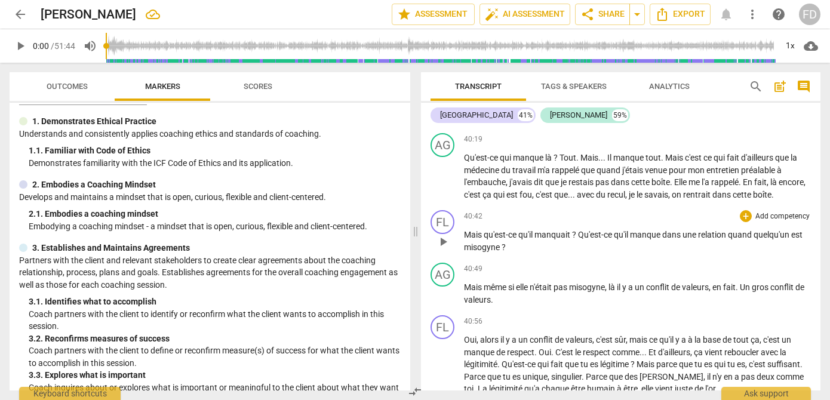
click at [546, 246] on div "FL play_arrow pause 40:42 + Add competency keyboard_arrow_right Mais qu'est-ce …" at bounding box center [621, 231] width 400 height 53
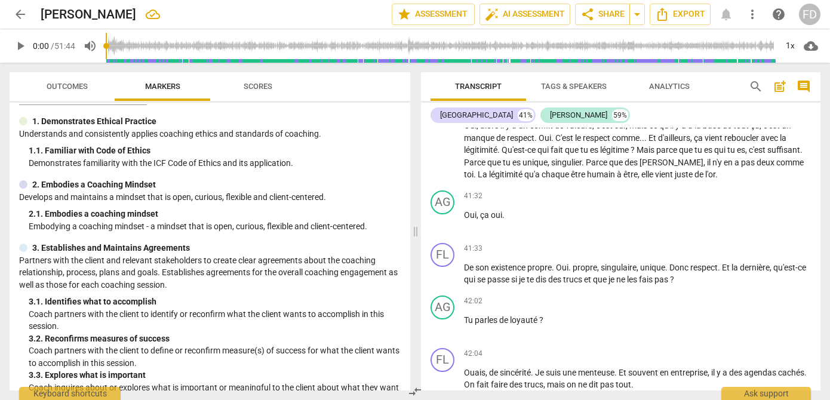
scroll to position [14978, 0]
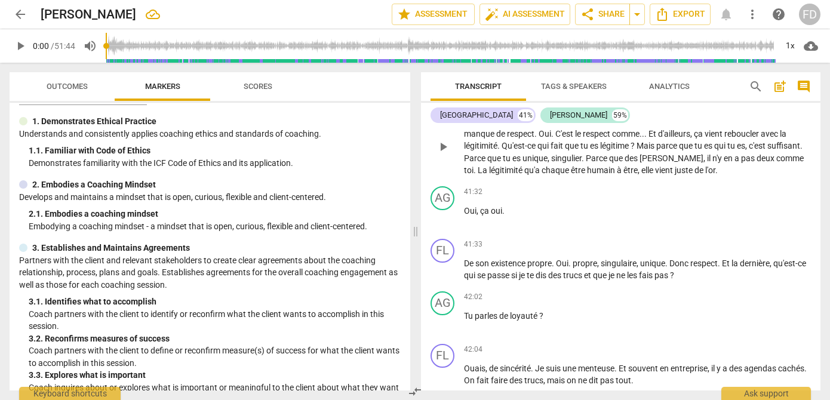
click at [718, 175] on span "." at bounding box center [717, 170] width 2 height 10
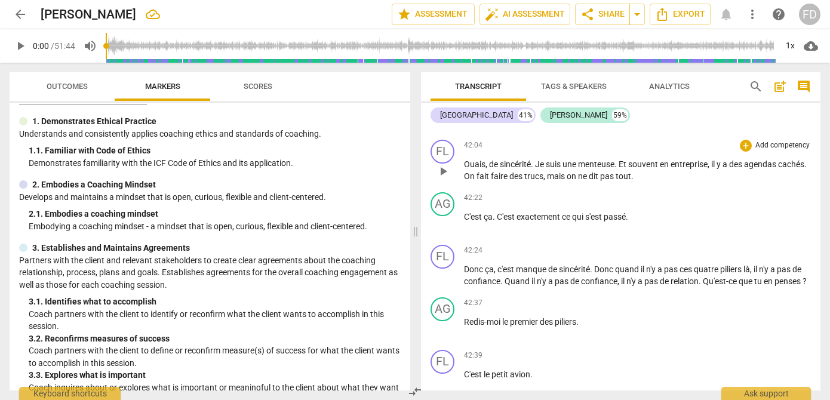
scroll to position [15188, 0]
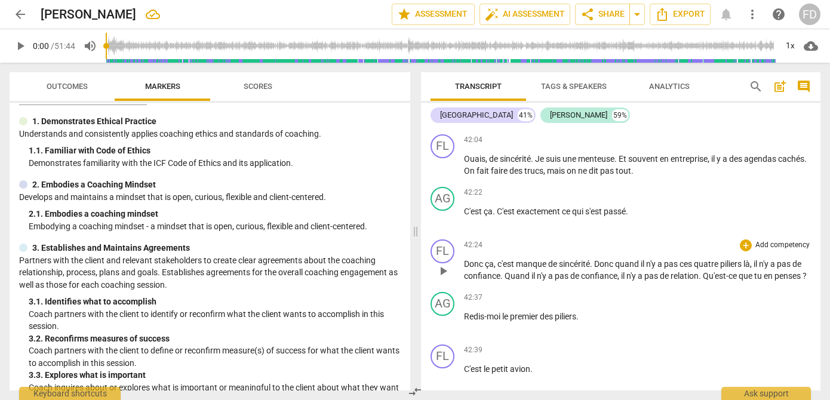
click at [631, 283] on p "Donc ça , c'est manque de sincérité . Donc quand il n'y a pas ces quatre pilier…" at bounding box center [637, 270] width 347 height 24
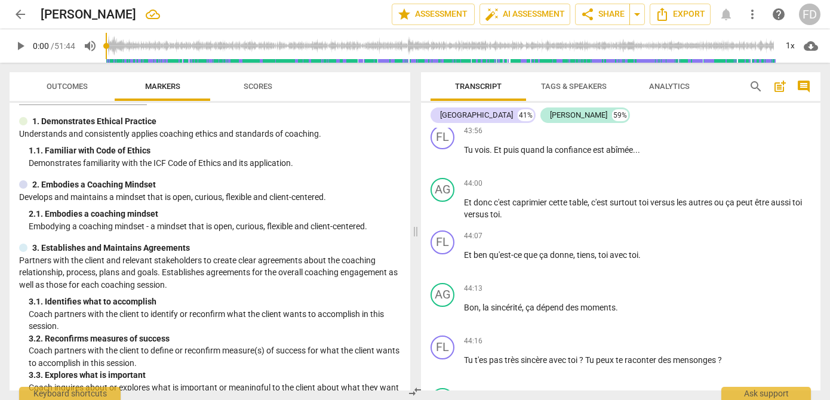
scroll to position [15878, 0]
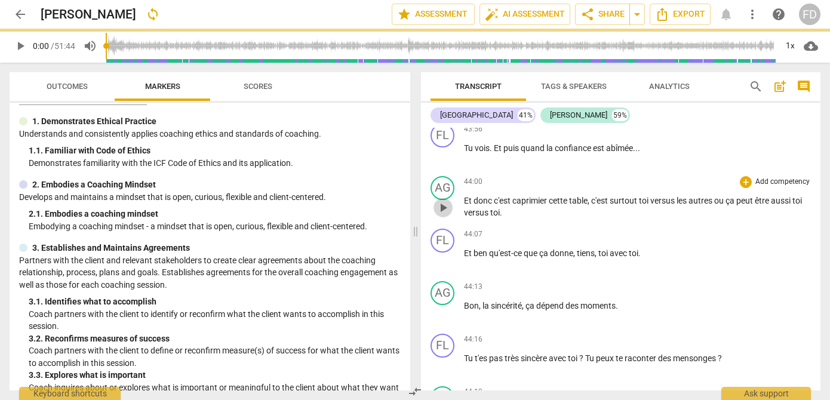
click at [442, 215] on span "play_arrow" at bounding box center [443, 208] width 14 height 14
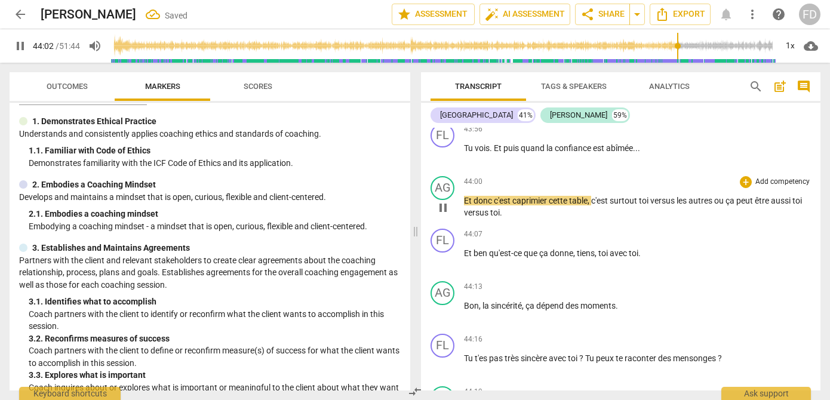
click at [566, 219] on p "Et donc c'est caprimier cette table , c'est surtout toi versus les autres ou ça…" at bounding box center [637, 207] width 347 height 24
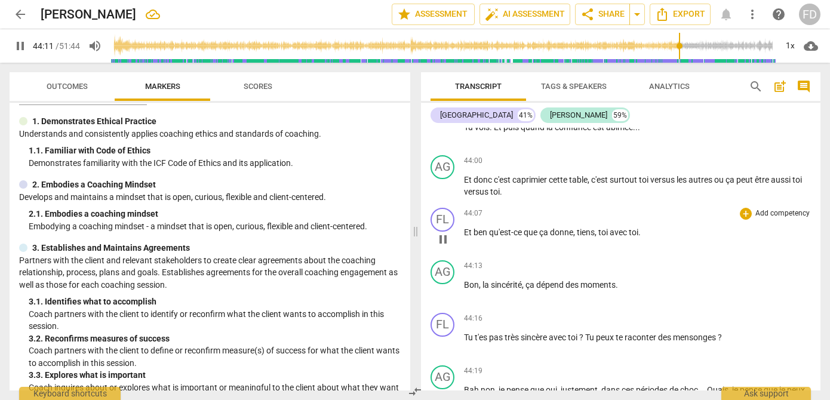
scroll to position [15904, 0]
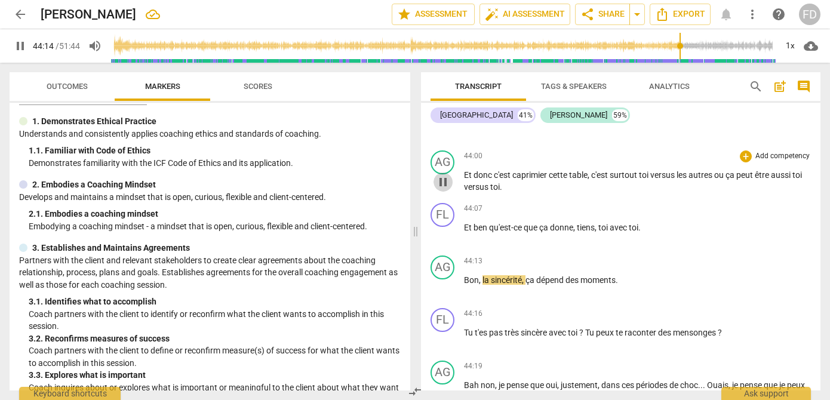
click at [444, 189] on span "pause" at bounding box center [443, 182] width 14 height 14
click at [462, 194] on div "AG play_arrow pause" at bounding box center [447, 172] width 33 height 43
click at [441, 189] on span "play_arrow" at bounding box center [443, 182] width 14 height 14
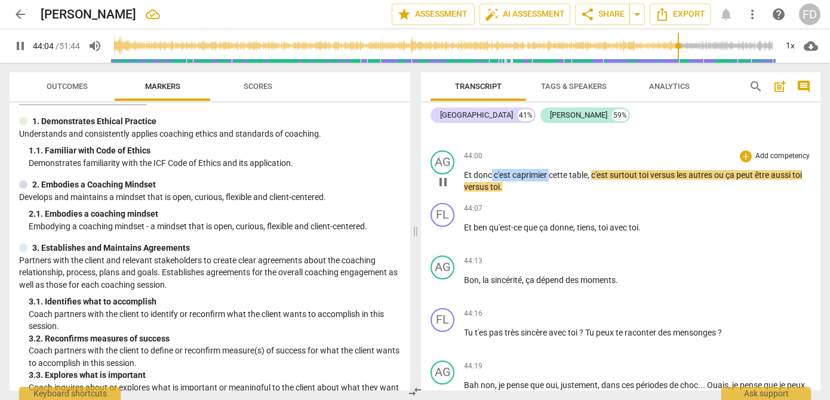
drag, startPoint x: 551, startPoint y: 223, endPoint x: 494, endPoint y: 220, distance: 56.9
click at [493, 194] on p "Et donc c'est caprimier cette table , c'est surtout toi versus les autres ou ça…" at bounding box center [637, 181] width 347 height 24
type input "2645"
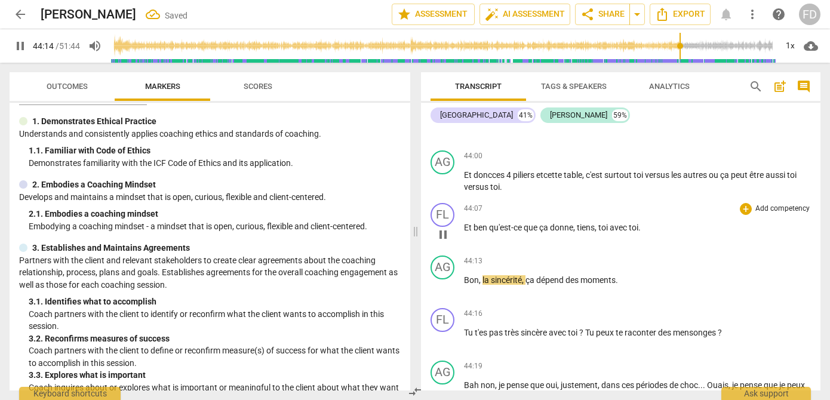
click at [567, 246] on div "44:07 + Add competency keyboard_arrow_right Et ben qu'est-ce que ça donne , tie…" at bounding box center [637, 224] width 347 height 43
click at [445, 242] on span "pause" at bounding box center [443, 235] width 14 height 14
type input "2655"
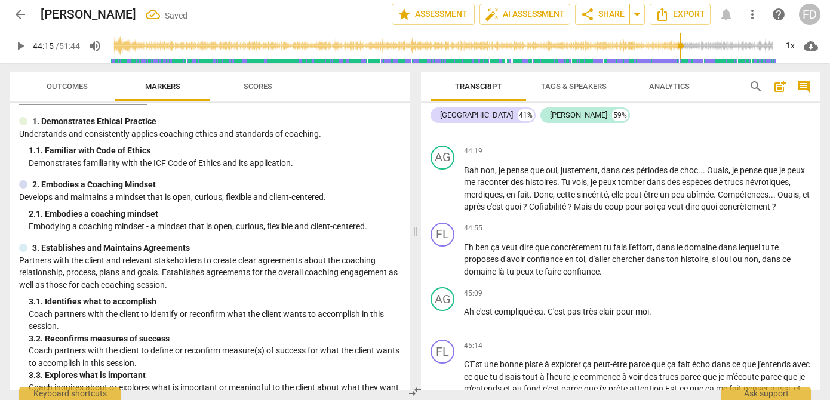
scroll to position [16123, 0]
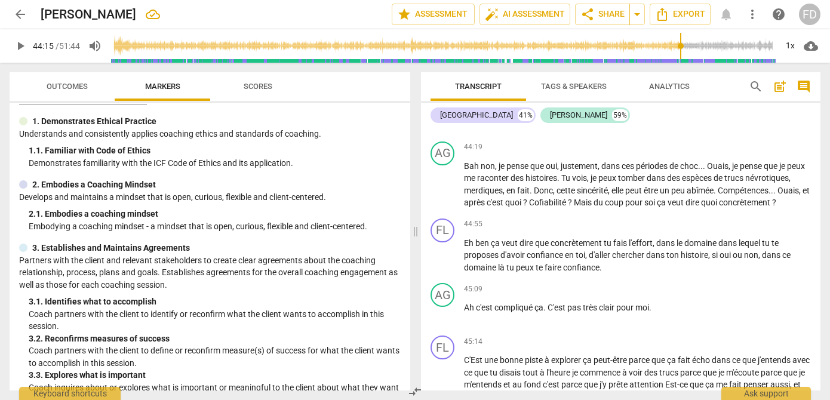
click at [480, 118] on span "t'es" at bounding box center [482, 114] width 14 height 10
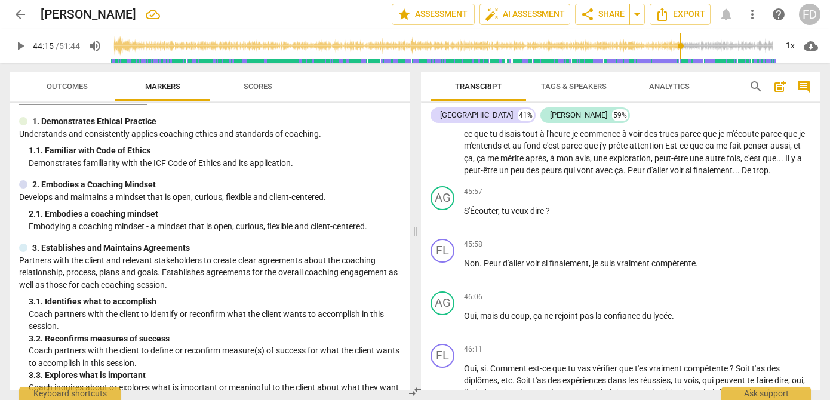
scroll to position [16363, 0]
click at [443, 154] on span "play_arrow" at bounding box center [443, 146] width 14 height 14
click at [690, 150] on span "Est-ce" at bounding box center [677, 145] width 24 height 10
type input "2747"
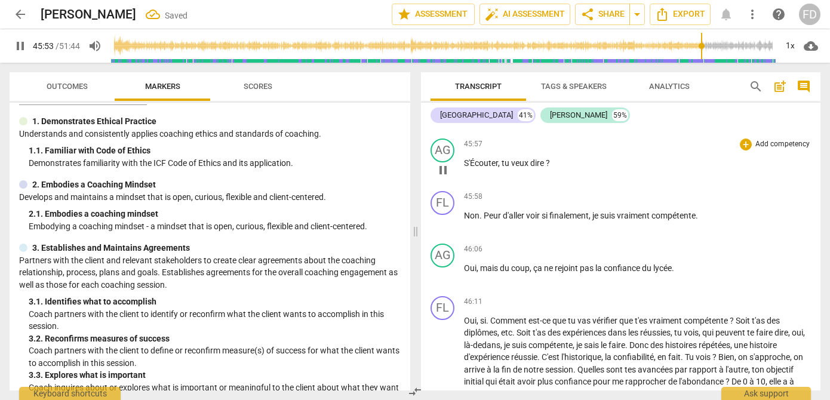
scroll to position [16417, 0]
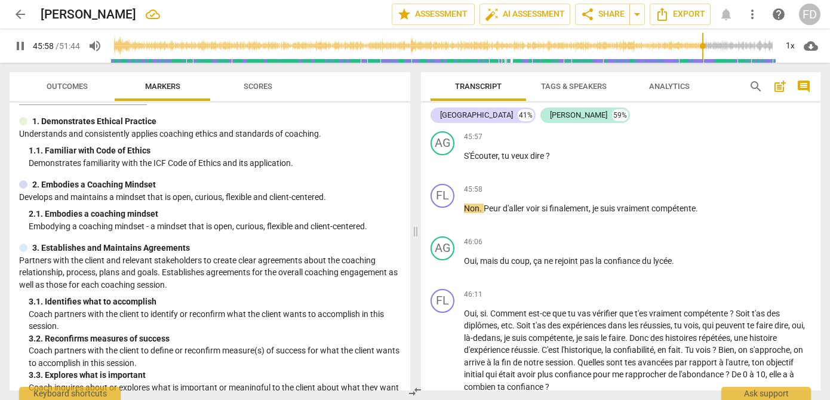
click at [723, 120] on span "De" at bounding box center [728, 115] width 11 height 10
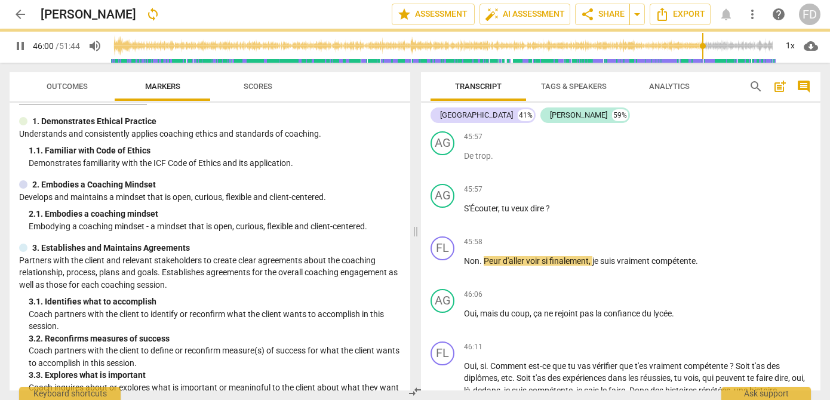
scroll to position [16457, 0]
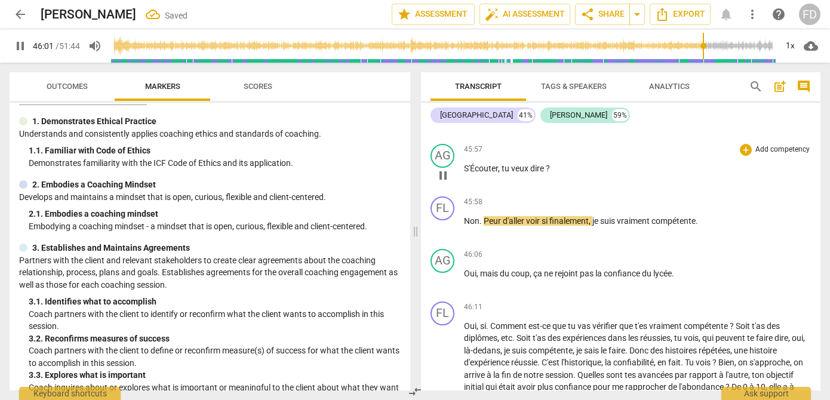
click at [464, 173] on span "S'Écouter" at bounding box center [481, 169] width 34 height 10
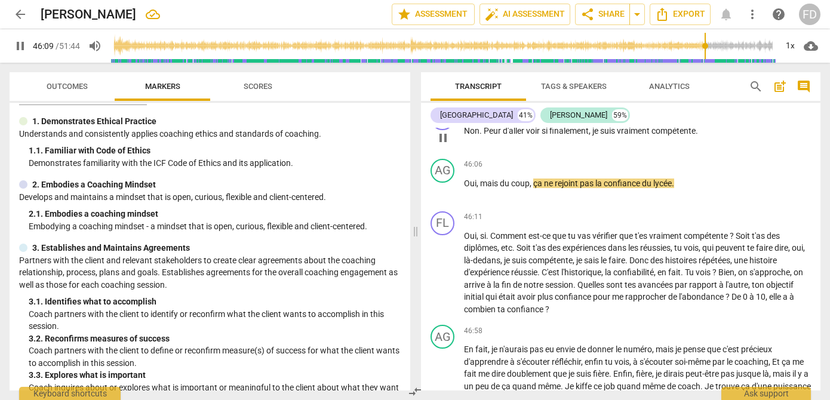
scroll to position [16502, 0]
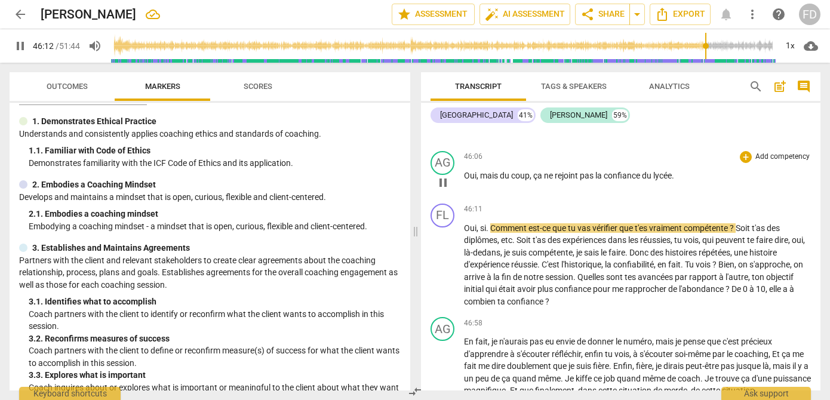
click at [689, 182] on p "Oui , mais du coup , ça ne rejoint pas la confiance du lycée ." at bounding box center [637, 176] width 347 height 13
type input "2773"
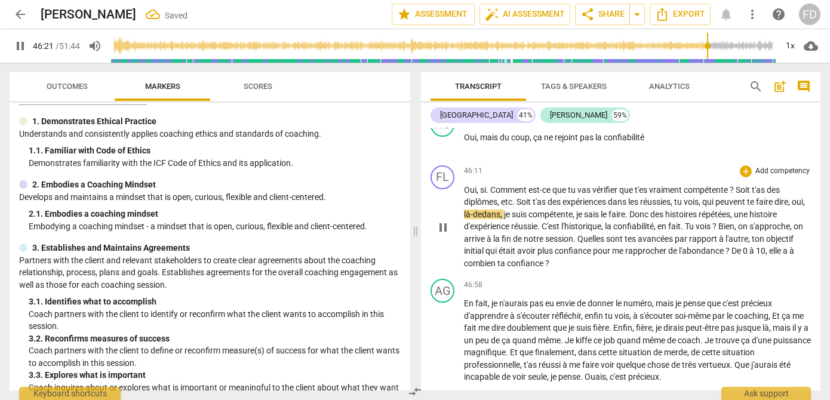
scroll to position [16580, 0]
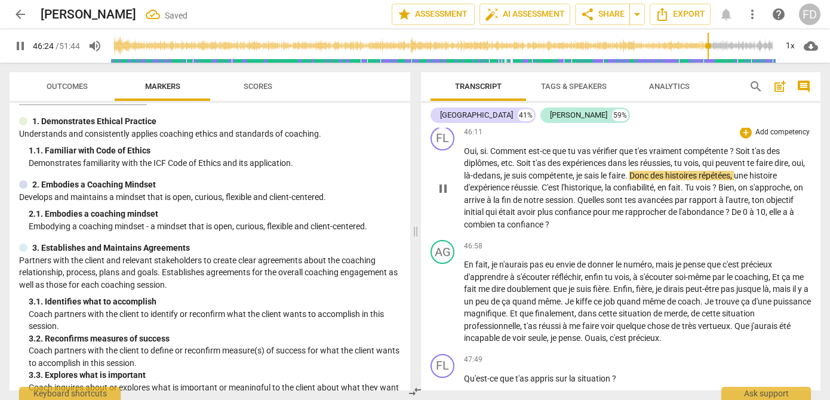
click at [436, 196] on span "pause" at bounding box center [443, 189] width 14 height 14
click at [441, 113] on span "play_arrow" at bounding box center [443, 106] width 14 height 14
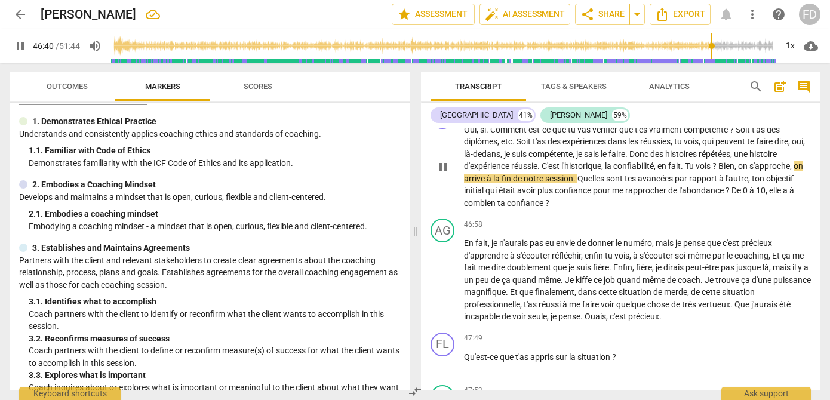
scroll to position [16609, 0]
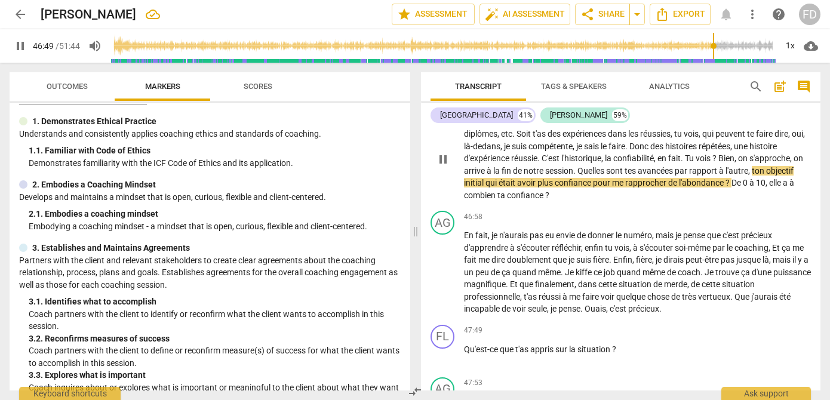
click at [752, 176] on span "," at bounding box center [750, 171] width 4 height 10
drag, startPoint x: 732, startPoint y: 231, endPoint x: 765, endPoint y: 231, distance: 32.9
click at [765, 202] on p "Oui , si . Comment est-ce que tu vas vérifier que t'es vraiment compétente ? So…" at bounding box center [637, 159] width 347 height 86
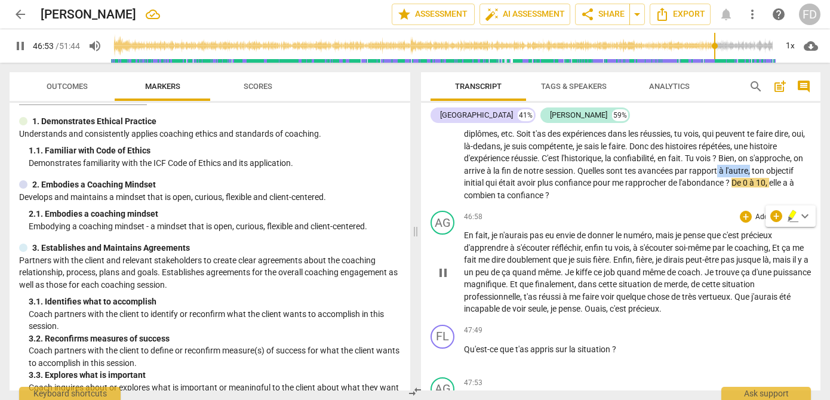
click at [693, 240] on span "pense" at bounding box center [695, 236] width 24 height 10
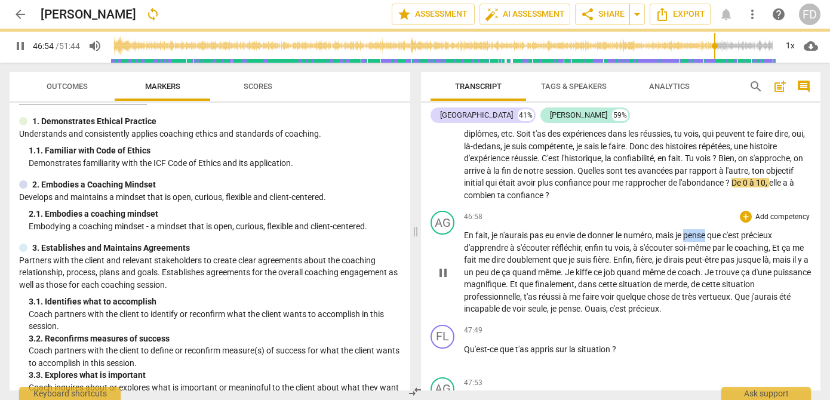
click at [693, 240] on span "pense" at bounding box center [695, 236] width 24 height 10
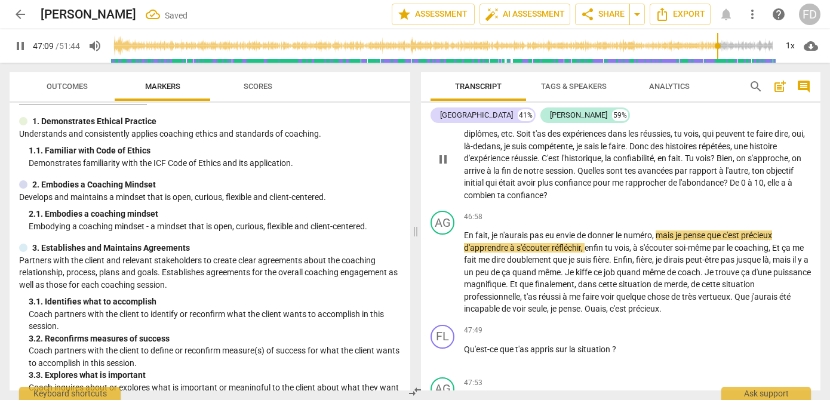
click at [696, 202] on p "Oui , si . Comment est-ce que tu vas vérifier que t'es vraiment compétente ? So…" at bounding box center [637, 159] width 347 height 86
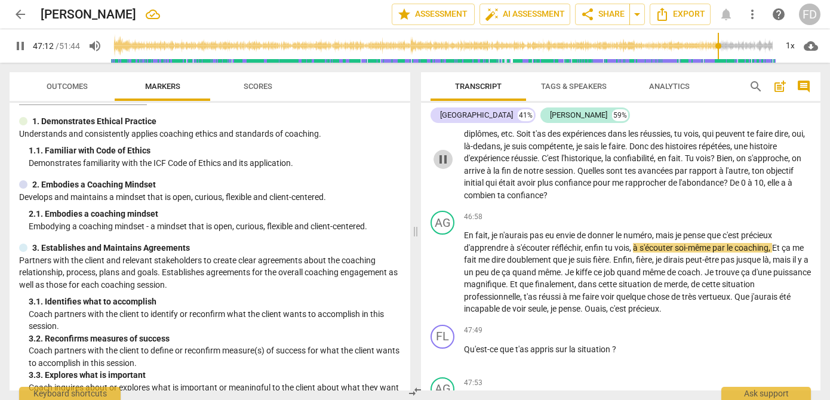
click at [443, 167] on span "pause" at bounding box center [443, 159] width 14 height 14
type input "2832"
click at [752, 176] on span "," at bounding box center [750, 171] width 4 height 10
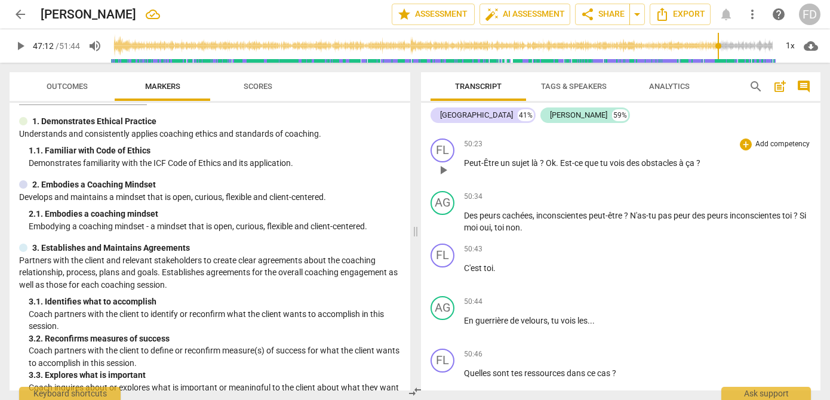
scroll to position [17814, 0]
click at [464, 168] on span "Peut-Être" at bounding box center [482, 164] width 36 height 10
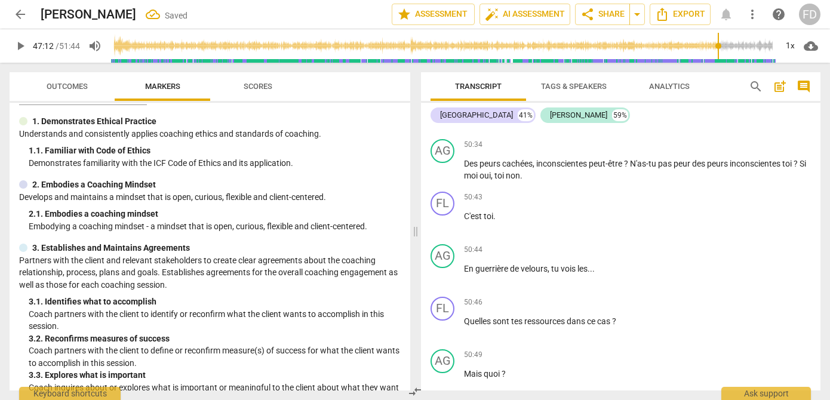
click at [609, 128] on span "Ok" at bounding box center [604, 123] width 10 height 10
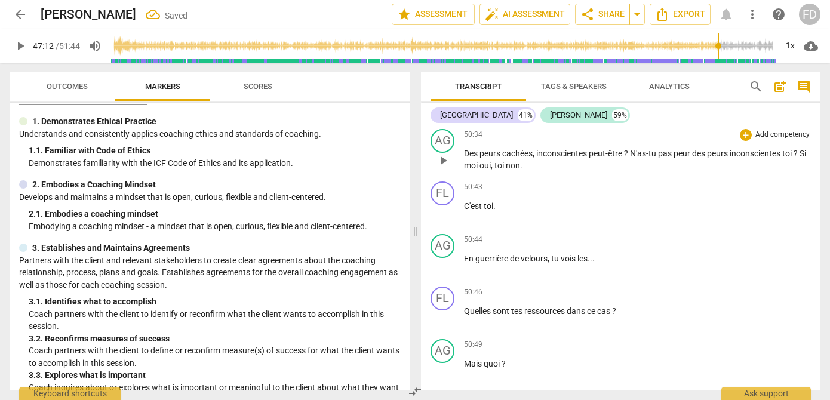
scroll to position [17878, 0]
click at [444, 167] on span "play_arrow" at bounding box center [443, 159] width 14 height 14
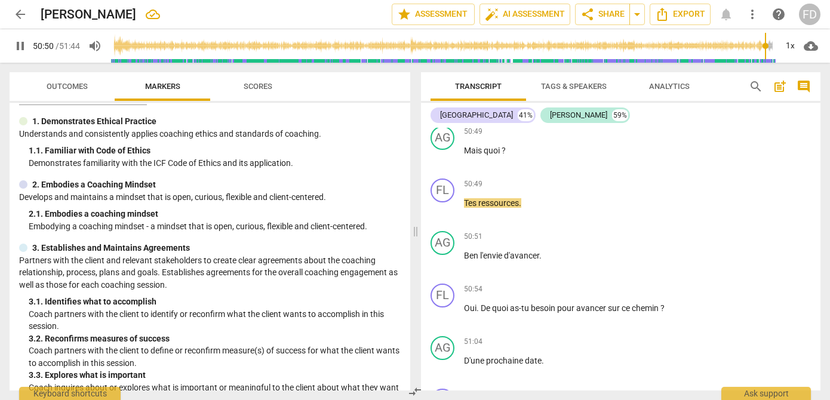
scroll to position [18089, 0]
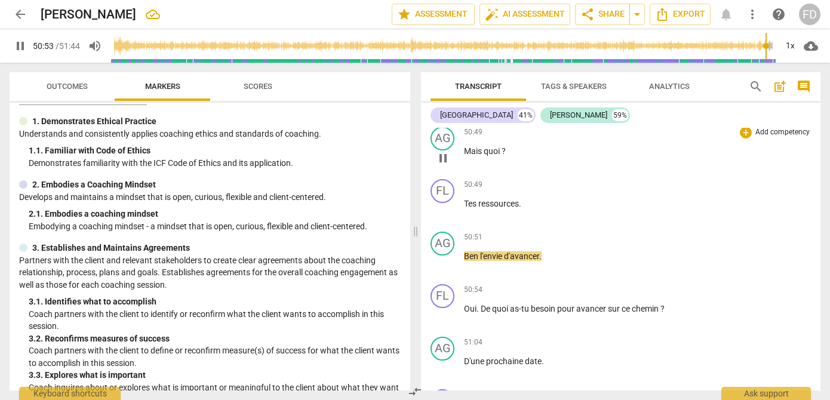
click at [480, 156] on span "Mais" at bounding box center [474, 151] width 20 height 10
type input "3054"
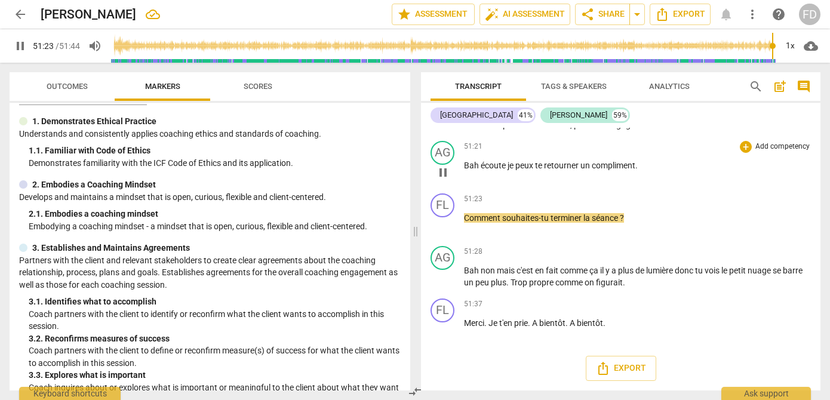
scroll to position [18420, 0]
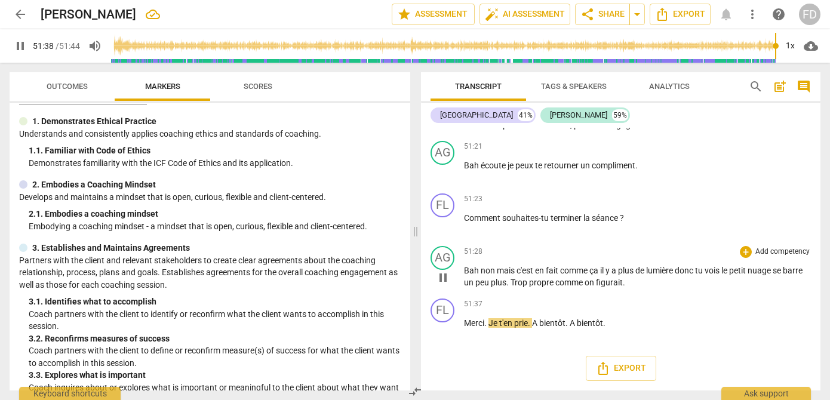
click at [662, 289] on p "Bah non mais c'est en fait comme ça il y a plus de lumière donc tu vois le peti…" at bounding box center [637, 277] width 347 height 24
type input "3101"
type input "3104"
click at [529, 287] on span "Trop" at bounding box center [520, 283] width 19 height 10
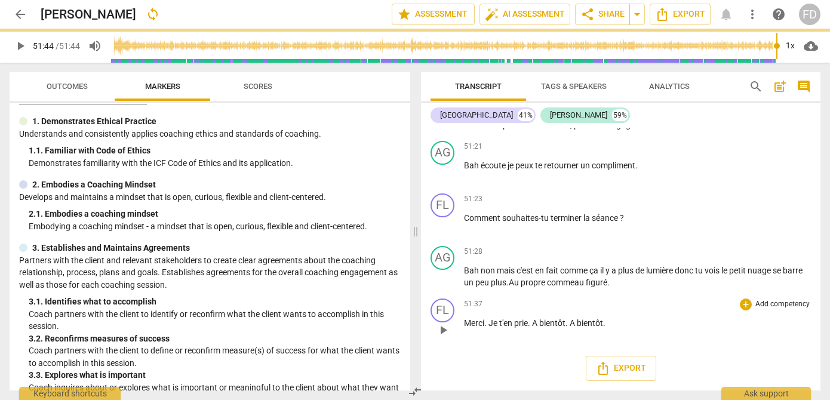
click at [693, 311] on div "51:37 + Add competency keyboard_arrow_right" at bounding box center [637, 305] width 347 height 12
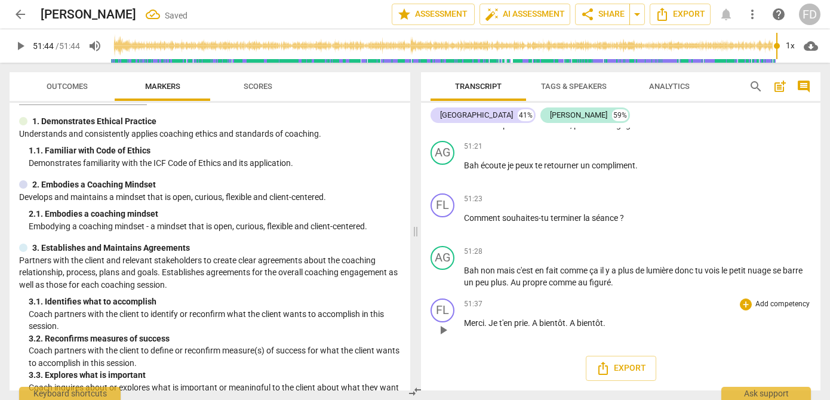
scroll to position [18451, 0]
click at [489, 324] on span "Je" at bounding box center [494, 323] width 11 height 10
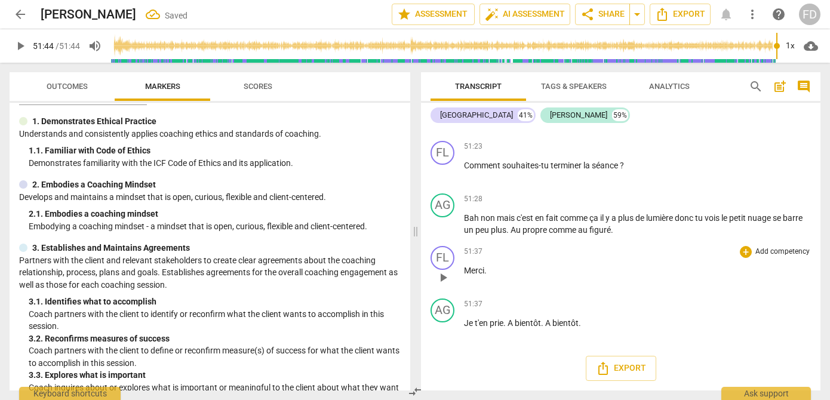
scroll to position [18504, 0]
click at [509, 327] on span "A" at bounding box center [511, 323] width 7 height 10
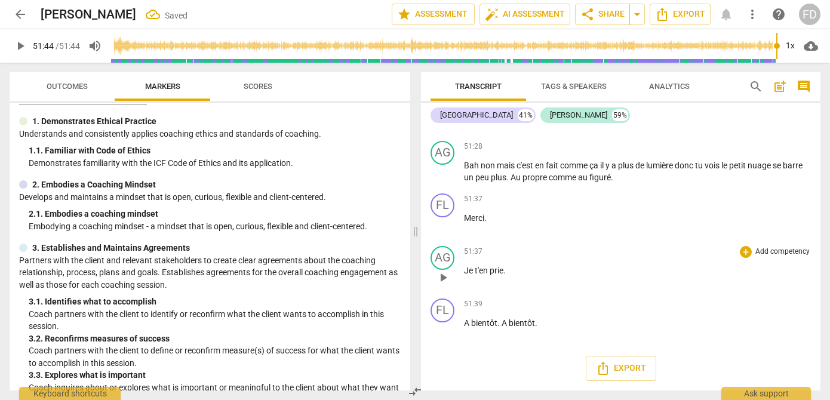
scroll to position [18557, 0]
click at [501, 322] on span "." at bounding box center [500, 323] width 4 height 10
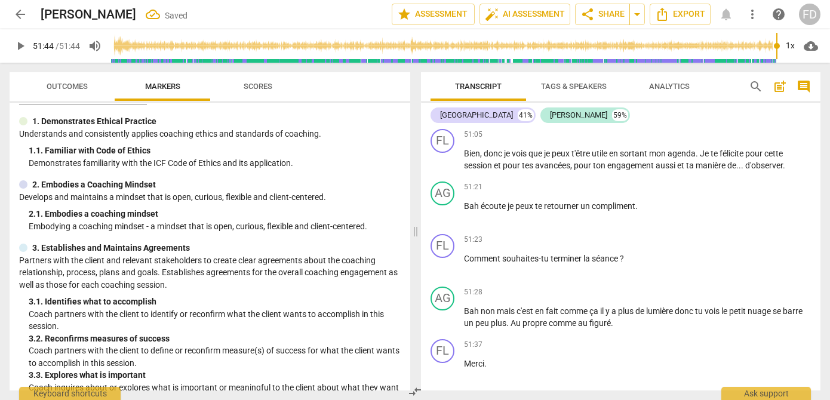
scroll to position [18609, 0]
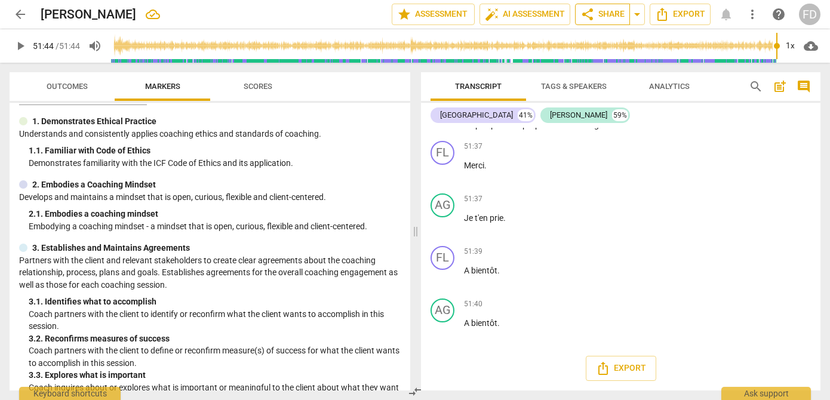
click at [605, 14] on span "share Share" at bounding box center [603, 14] width 44 height 14
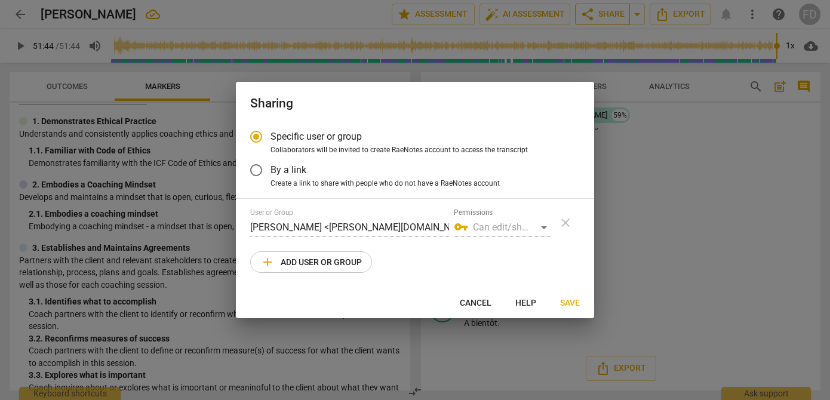
radio input "false"
click at [278, 170] on span "By a link" at bounding box center [289, 170] width 36 height 14
click at [271, 170] on input "By a link" at bounding box center [256, 170] width 29 height 29
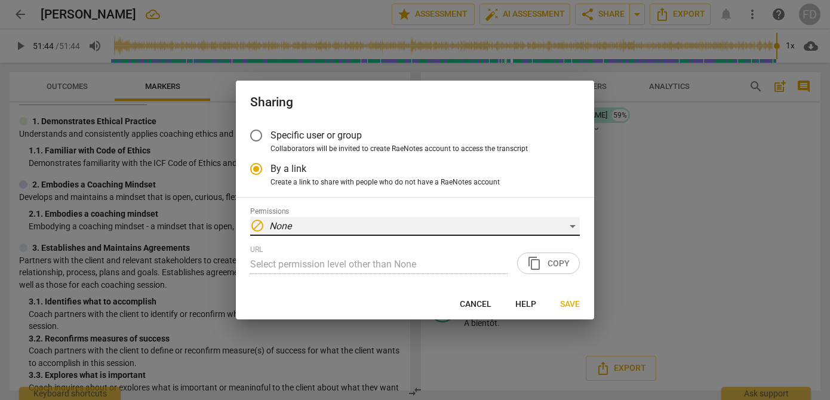
click at [532, 225] on div "block None" at bounding box center [415, 226] width 330 height 19
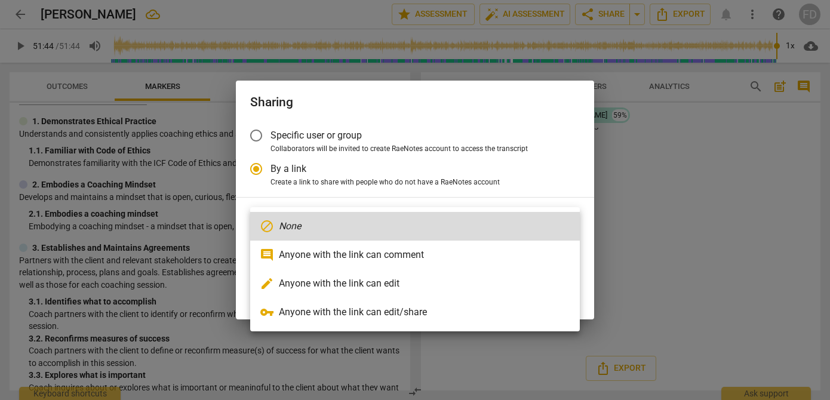
click at [440, 309] on li "vpn_key Anyone with the link can edit/share" at bounding box center [415, 312] width 330 height 29
radio input "false"
type input "[URL][DOMAIN_NAME]"
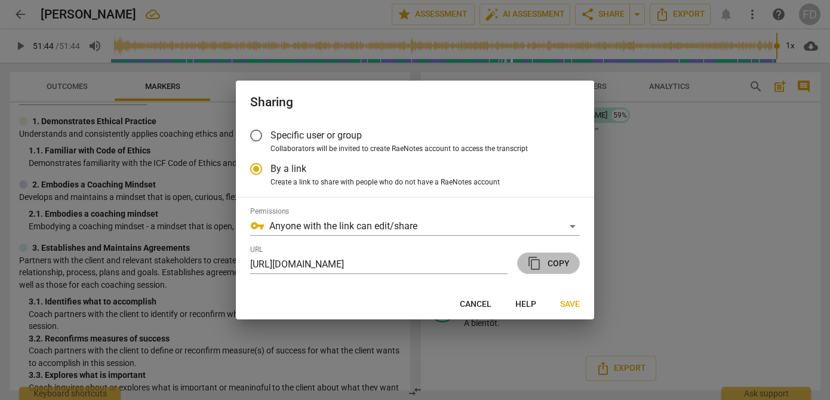
click at [545, 269] on span "content_copy Copy" at bounding box center [548, 263] width 42 height 14
click at [573, 303] on span "Save" at bounding box center [570, 305] width 20 height 12
